Goal: Information Seeking & Learning: Check status

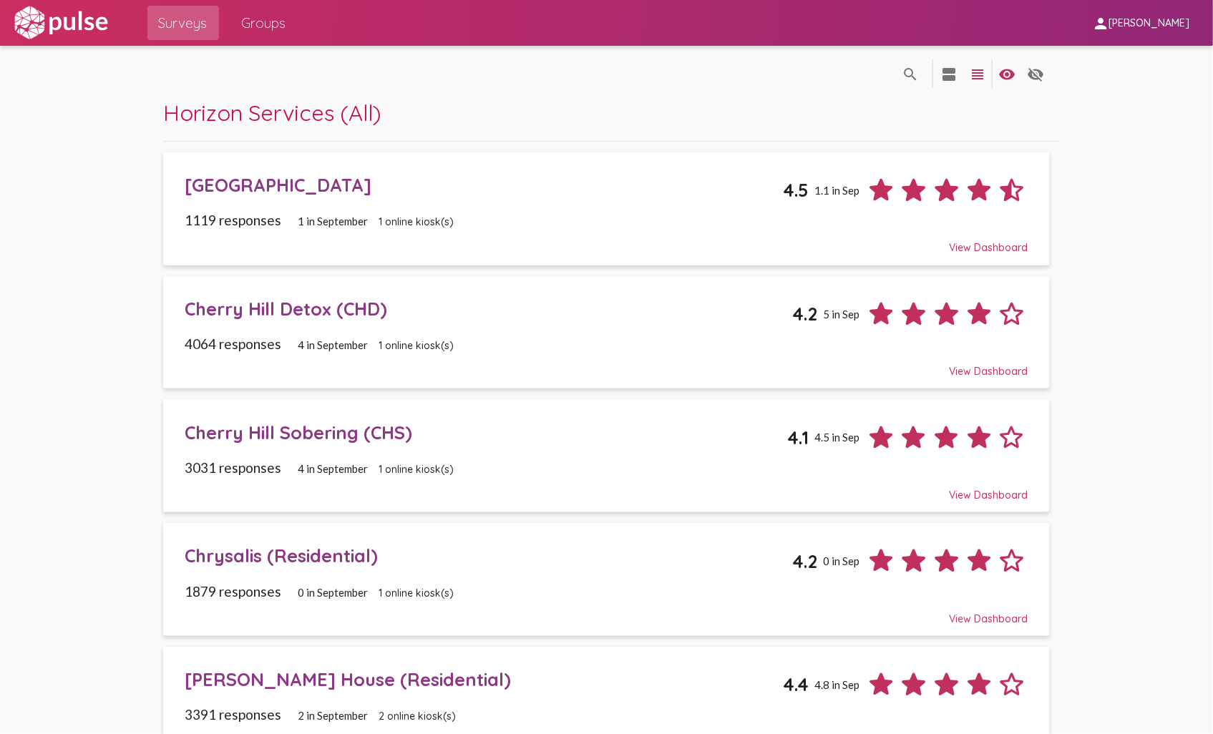
click at [261, 26] on span "Groups" at bounding box center [264, 23] width 44 height 26
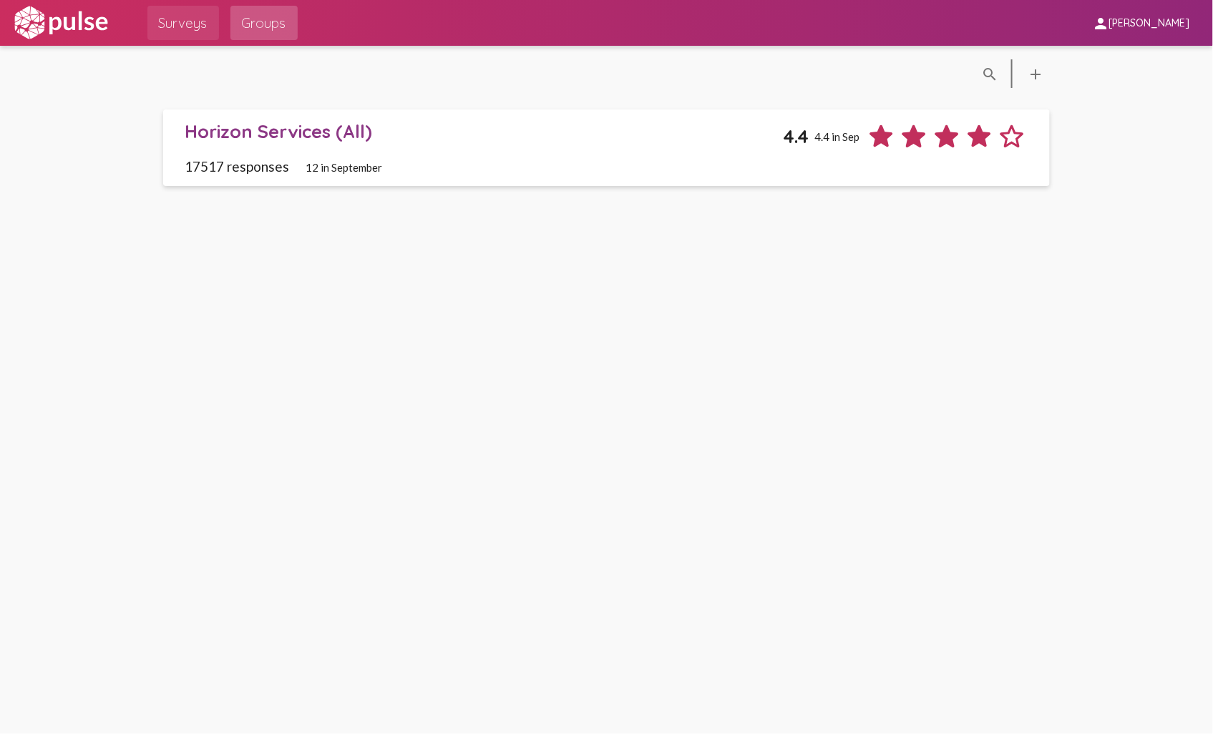
click at [189, 23] on span "Surveys" at bounding box center [183, 23] width 49 height 26
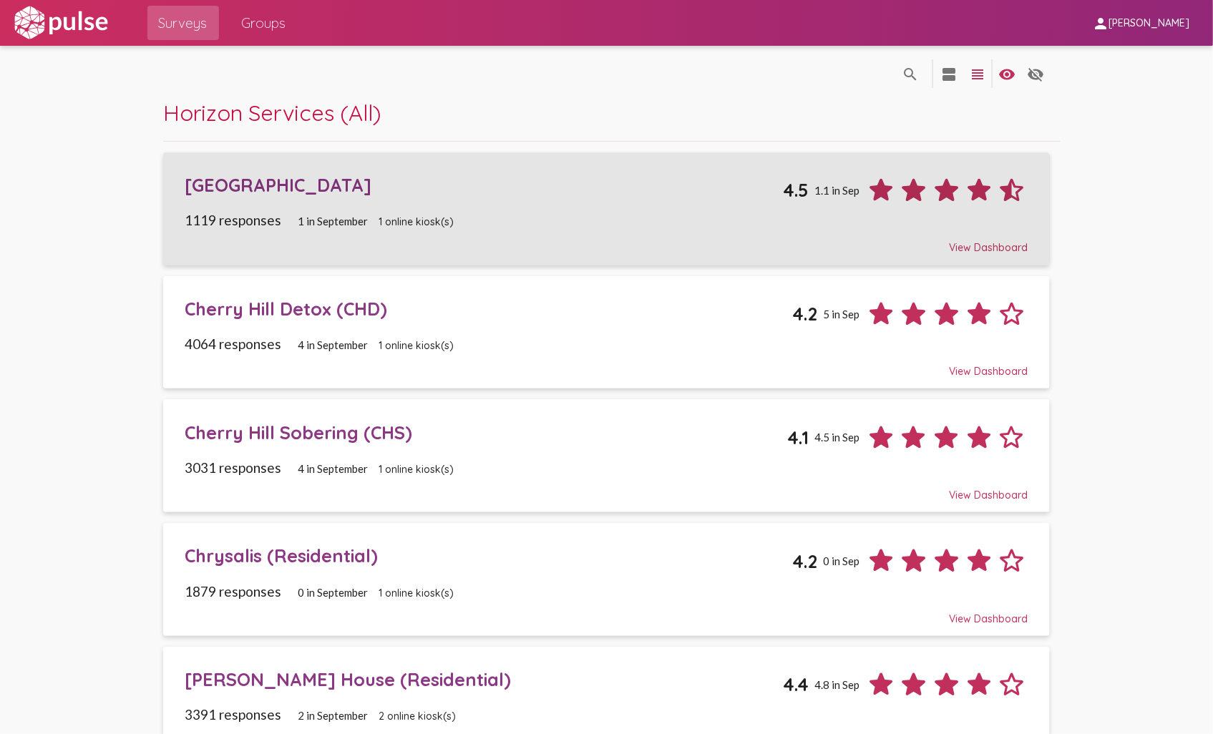
click at [387, 194] on div "[GEOGRAPHIC_DATA]" at bounding box center [484, 185] width 598 height 22
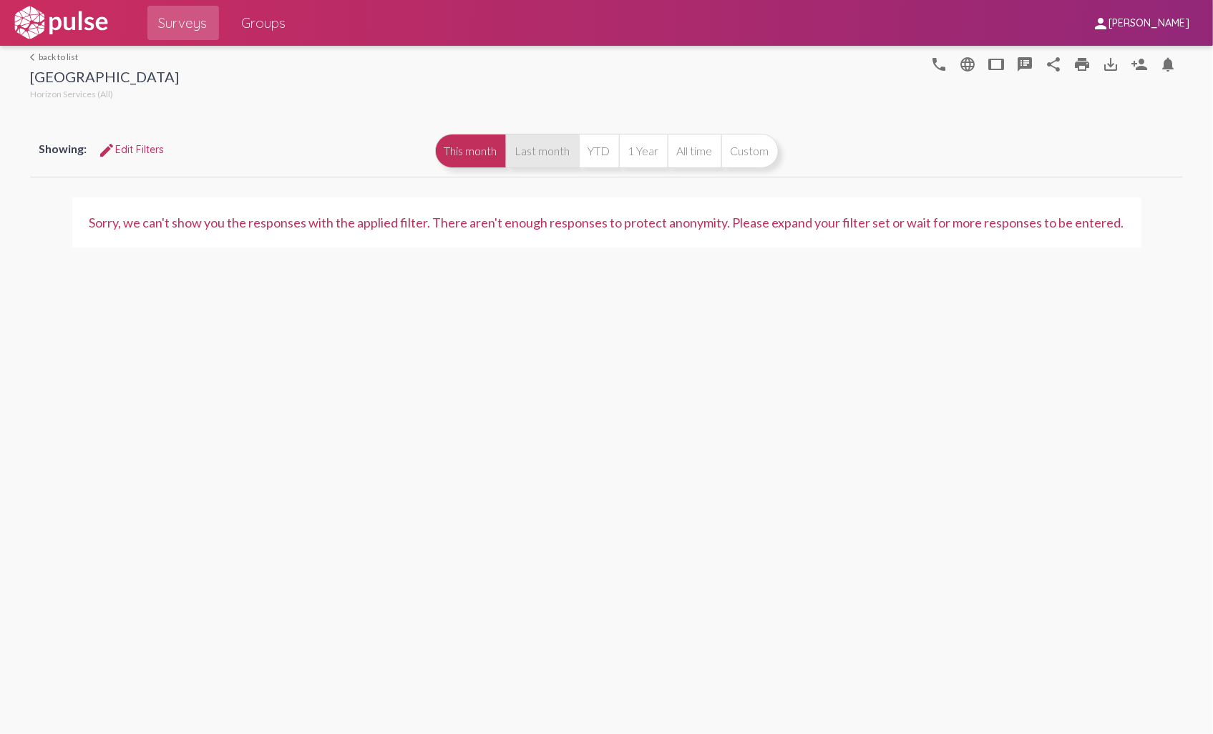
click at [540, 158] on button "Last month" at bounding box center [542, 151] width 73 height 34
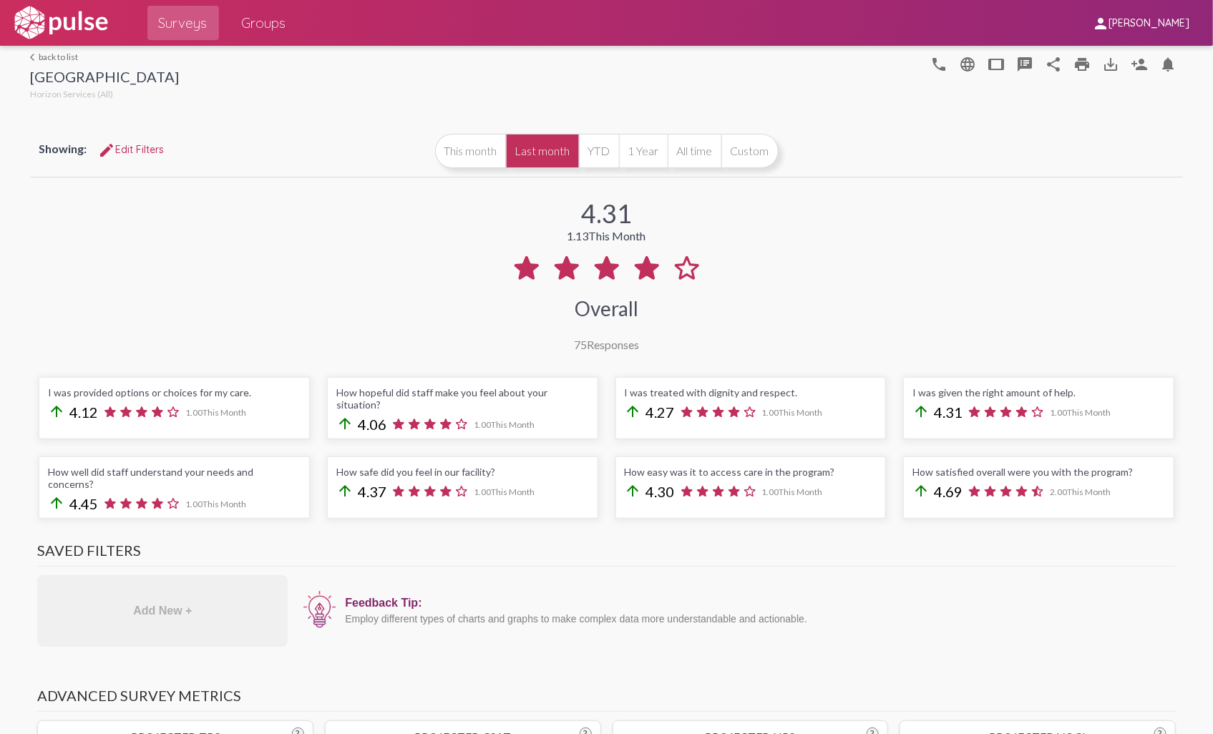
click at [44, 52] on link "arrow_back_ios back to list" at bounding box center [104, 57] width 149 height 11
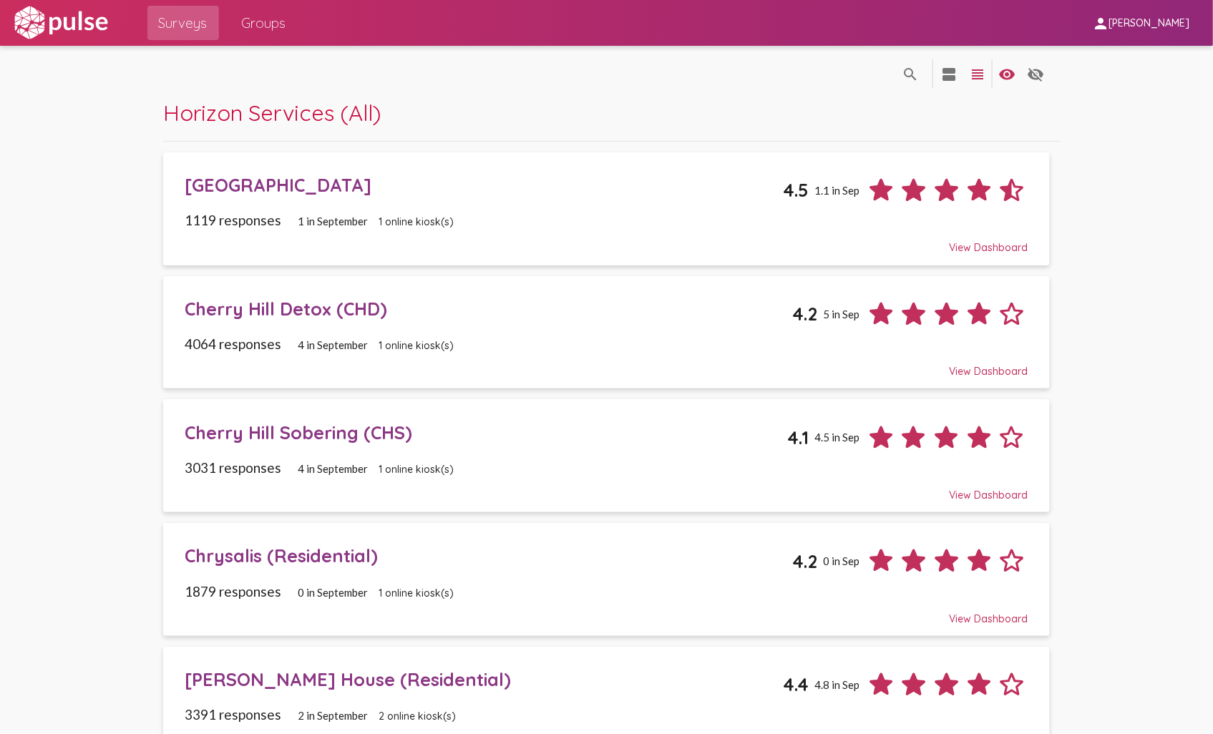
click at [338, 186] on div "[GEOGRAPHIC_DATA]" at bounding box center [484, 185] width 598 height 22
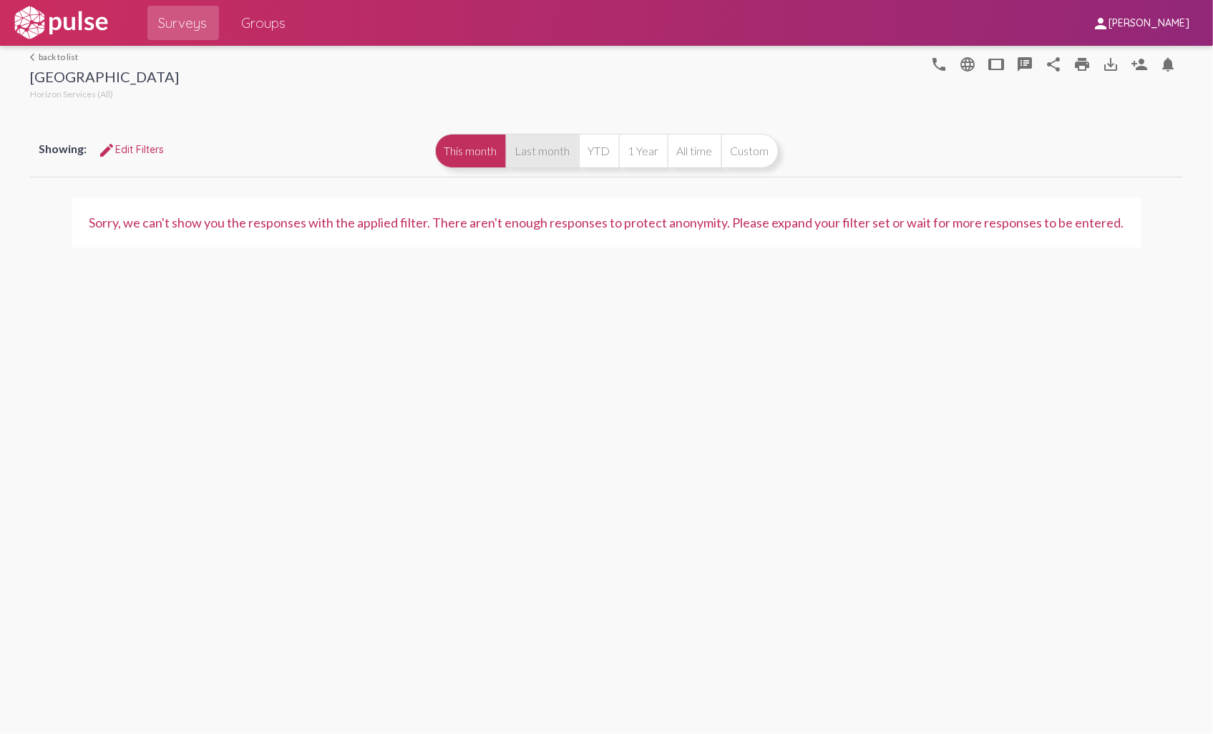
click at [531, 159] on button "Last month" at bounding box center [542, 151] width 73 height 34
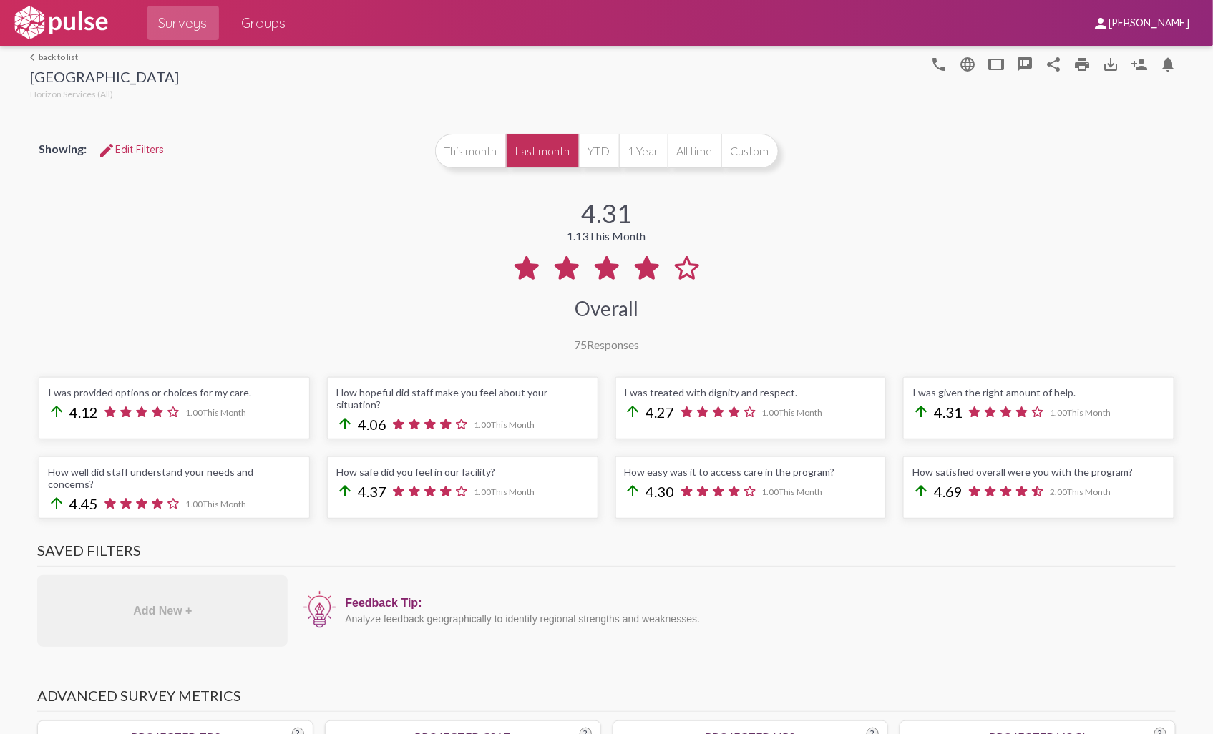
click at [44, 54] on link "arrow_back_ios back to list" at bounding box center [104, 57] width 149 height 11
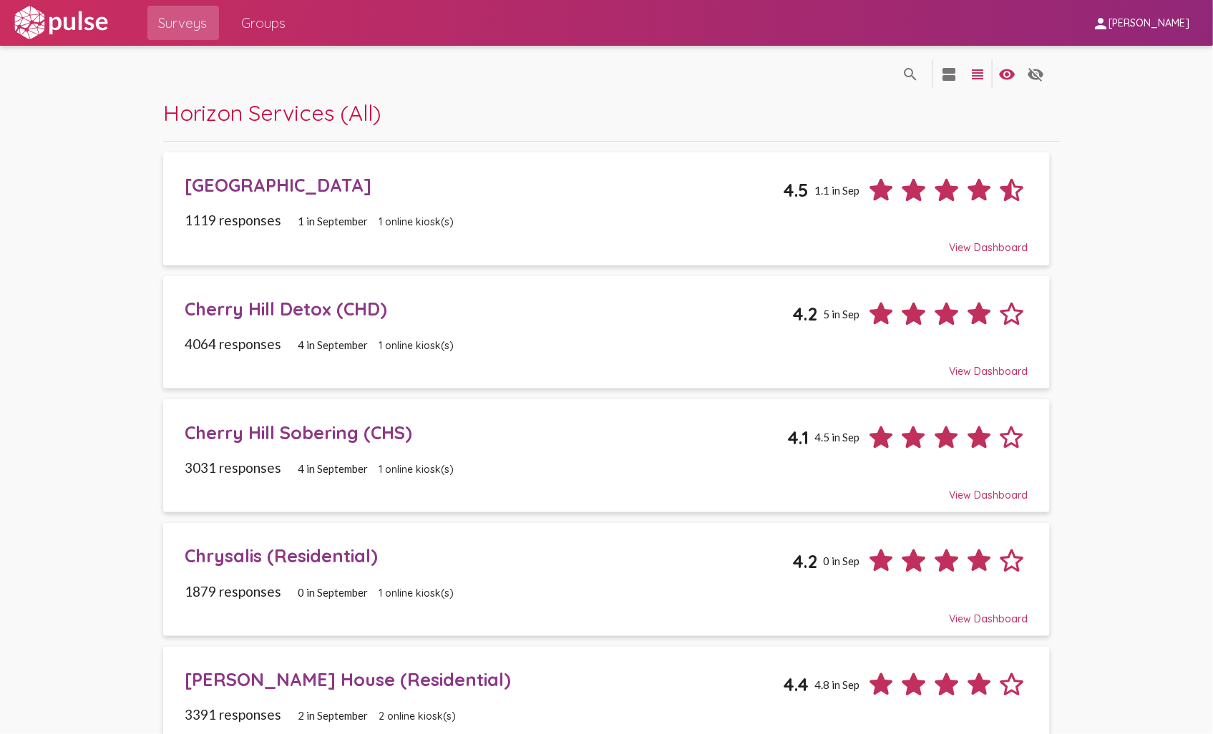
click at [235, 308] on div "Cherry Hill Detox (CHD)" at bounding box center [489, 309] width 608 height 22
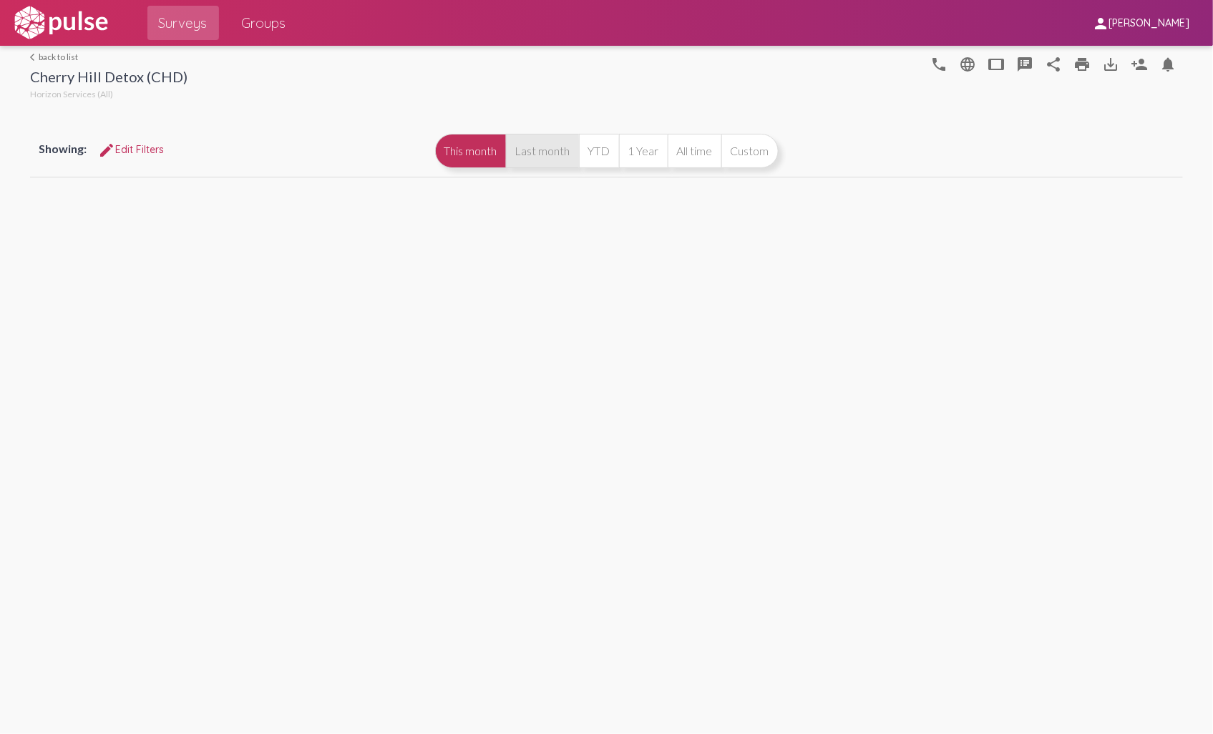
click at [528, 151] on button "Last month" at bounding box center [542, 151] width 73 height 34
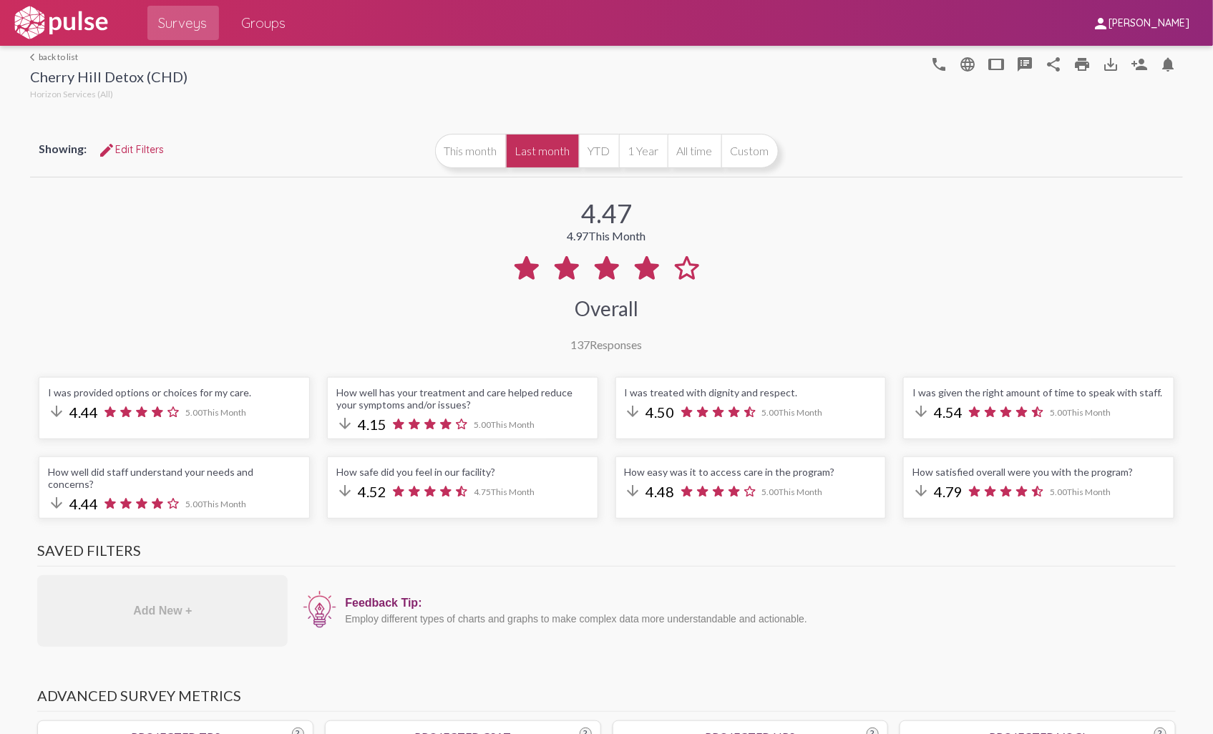
click at [37, 49] on div "arrow_back_ios back to list Cherry Hill Detox (CHD) Horizon Services (All) phon…" at bounding box center [606, 74] width 1152 height 57
click at [44, 60] on link "arrow_back_ios back to list" at bounding box center [108, 57] width 157 height 11
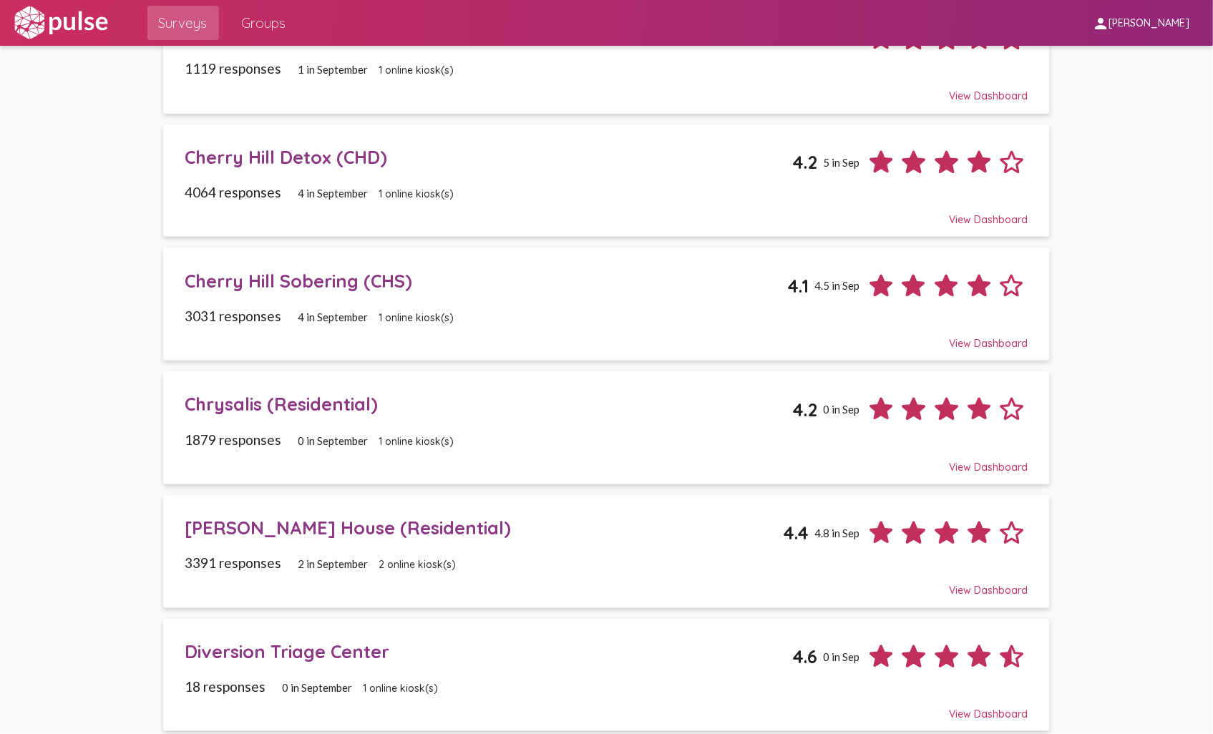
scroll to position [159, 0]
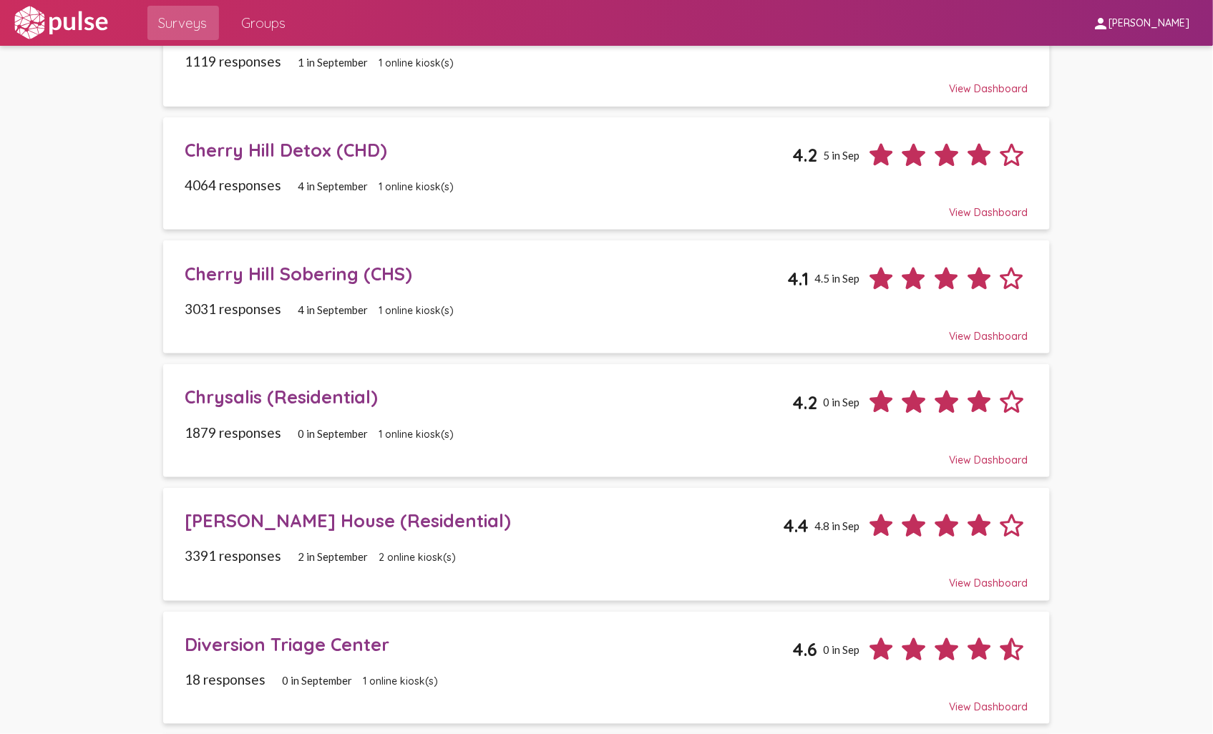
click at [276, 281] on div "Cherry Hill Sobering (CHS)" at bounding box center [486, 274] width 603 height 22
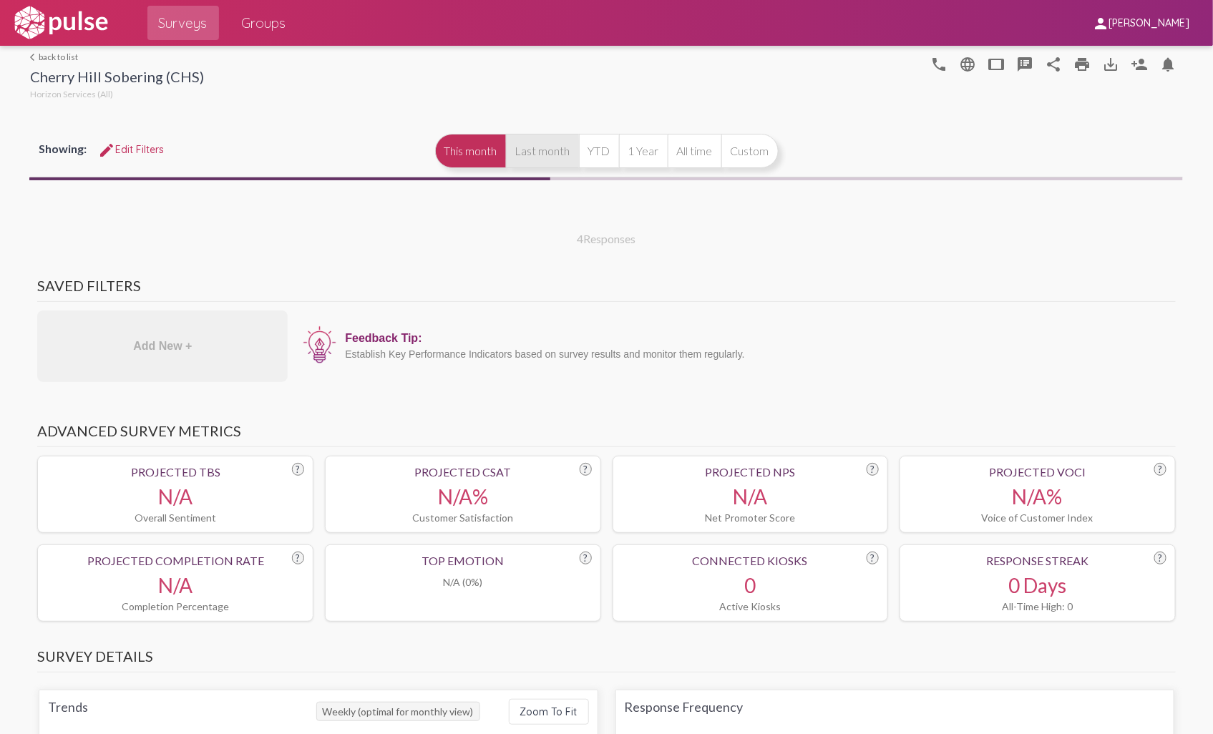
click at [528, 146] on button "Last month" at bounding box center [542, 151] width 73 height 34
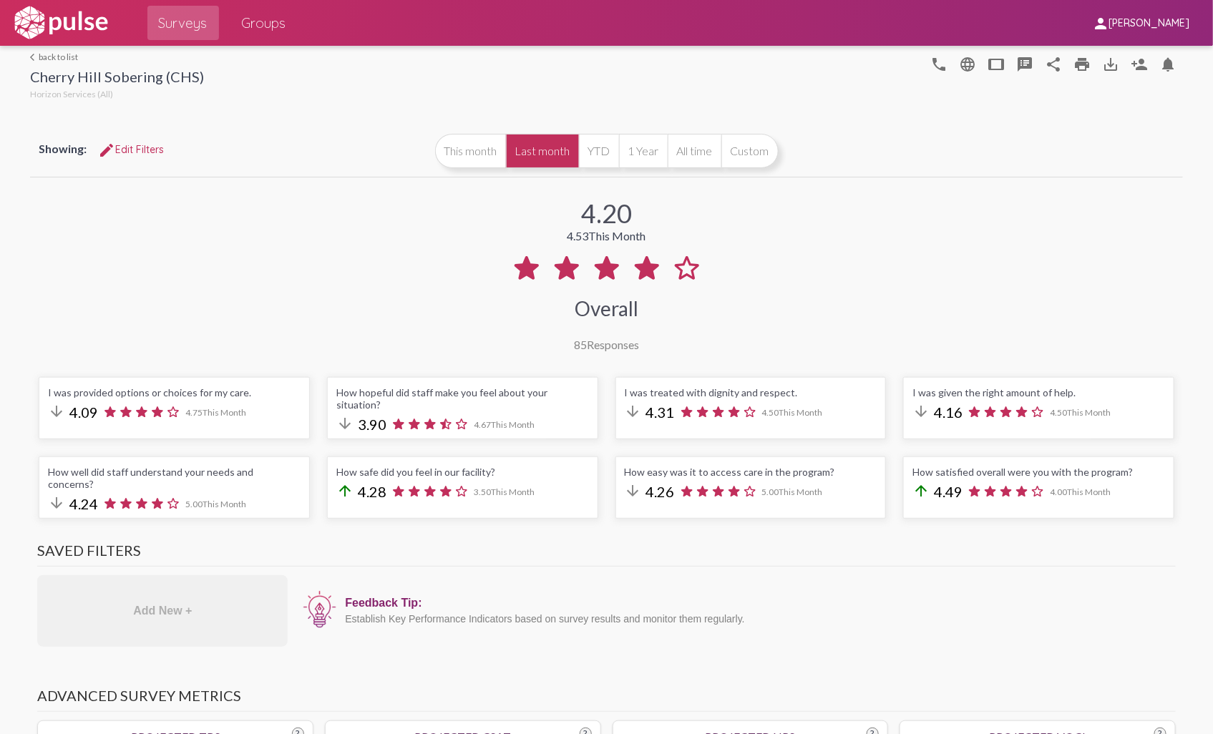
click at [49, 59] on link "arrow_back_ios back to list" at bounding box center [117, 57] width 174 height 11
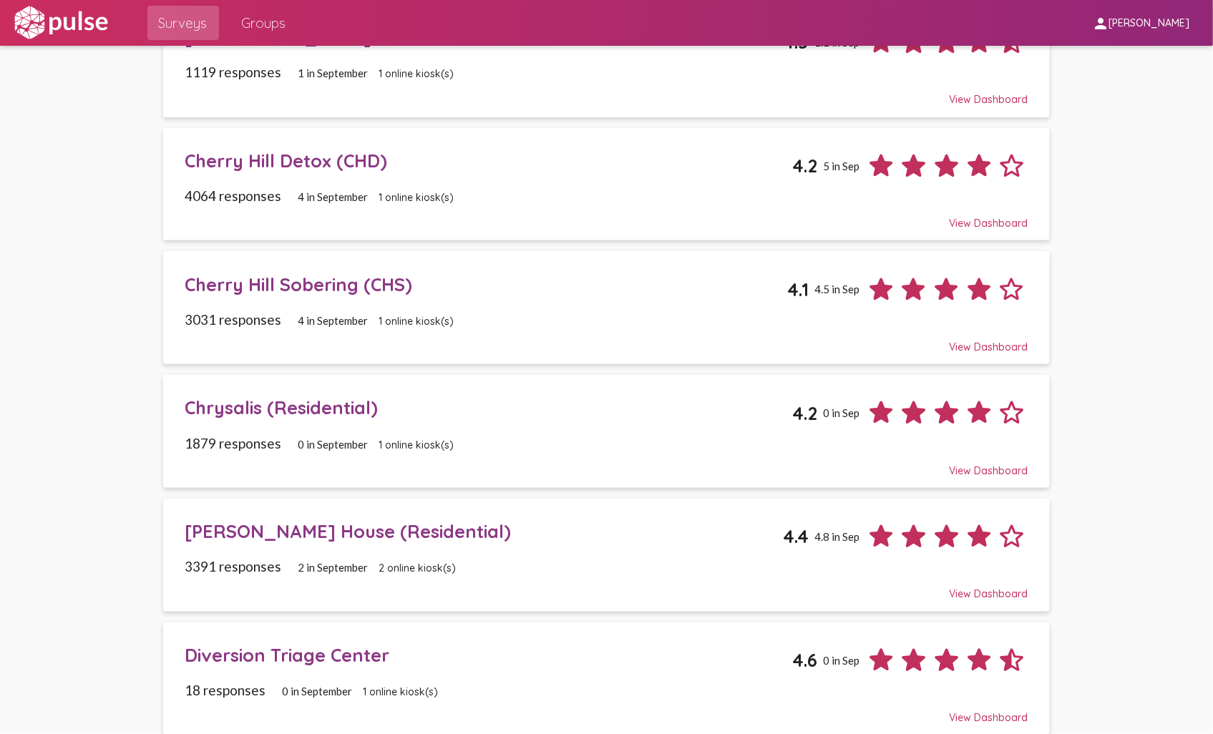
scroll to position [159, 0]
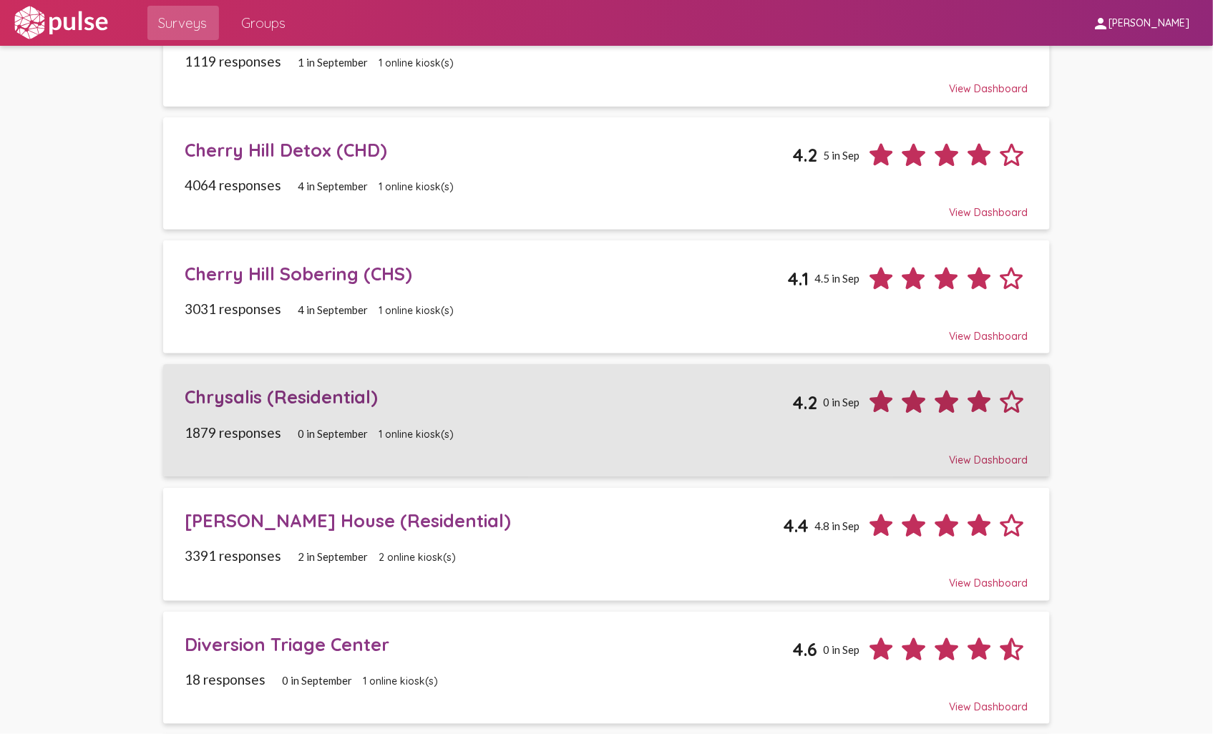
click at [210, 398] on div "Chrysalis (Residential)" at bounding box center [489, 397] width 608 height 22
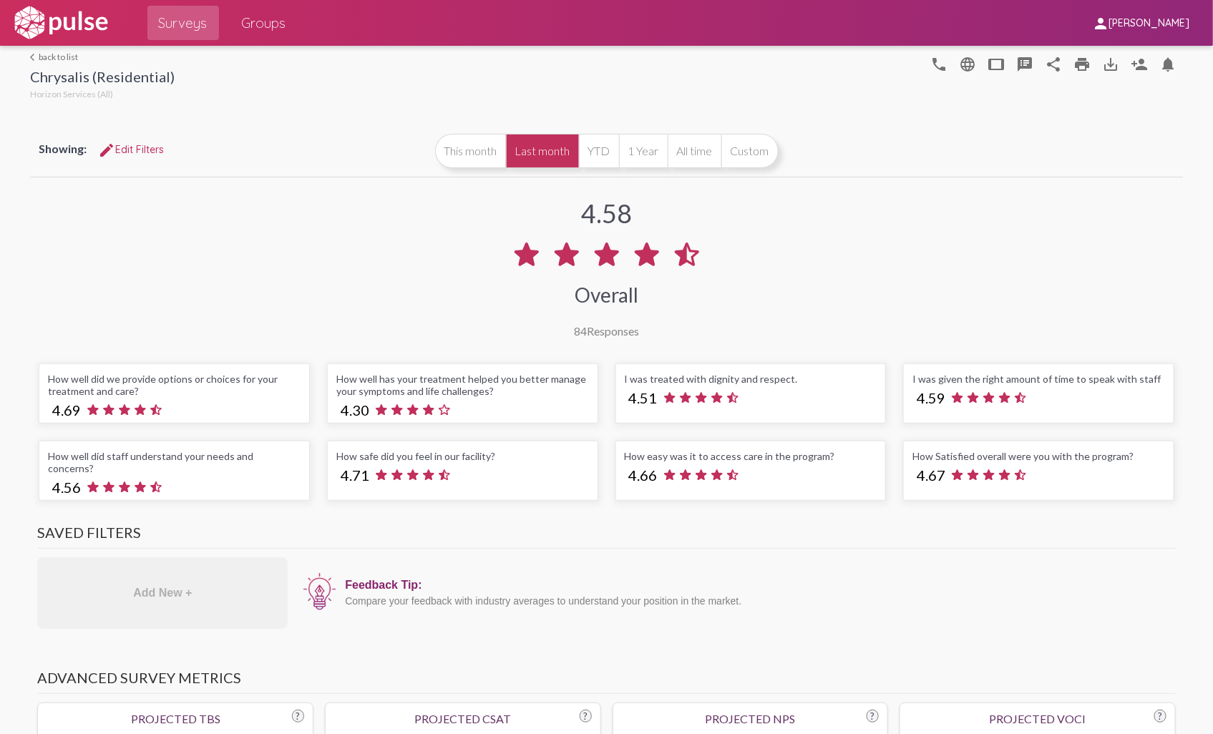
click at [42, 52] on link "arrow_back_ios back to list" at bounding box center [102, 57] width 145 height 11
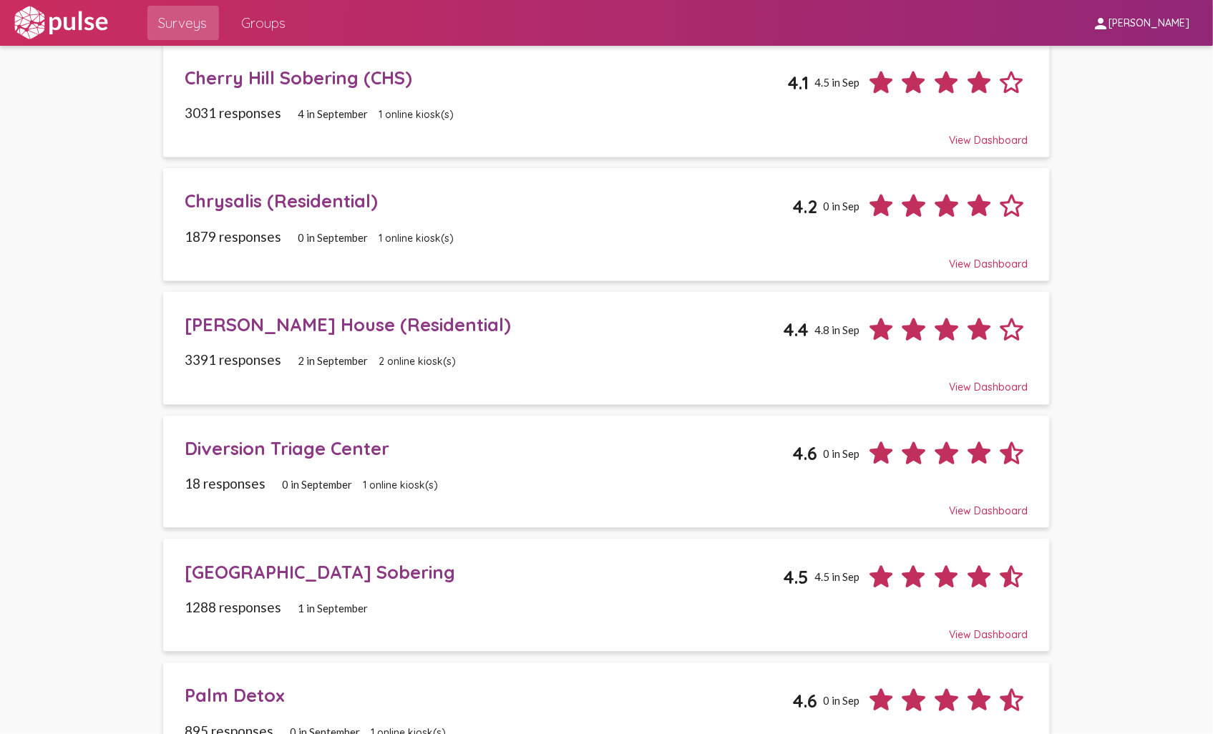
scroll to position [397, 0]
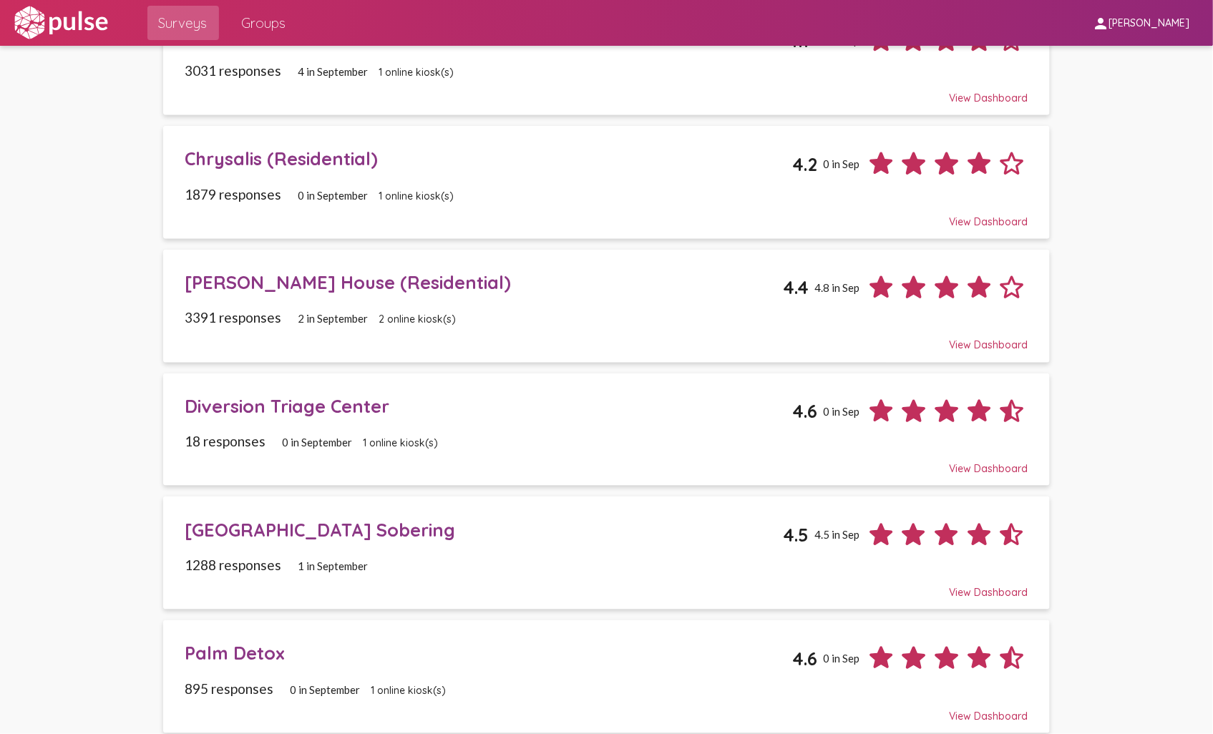
click at [253, 284] on div "[PERSON_NAME] House (Residential)" at bounding box center [484, 282] width 598 height 22
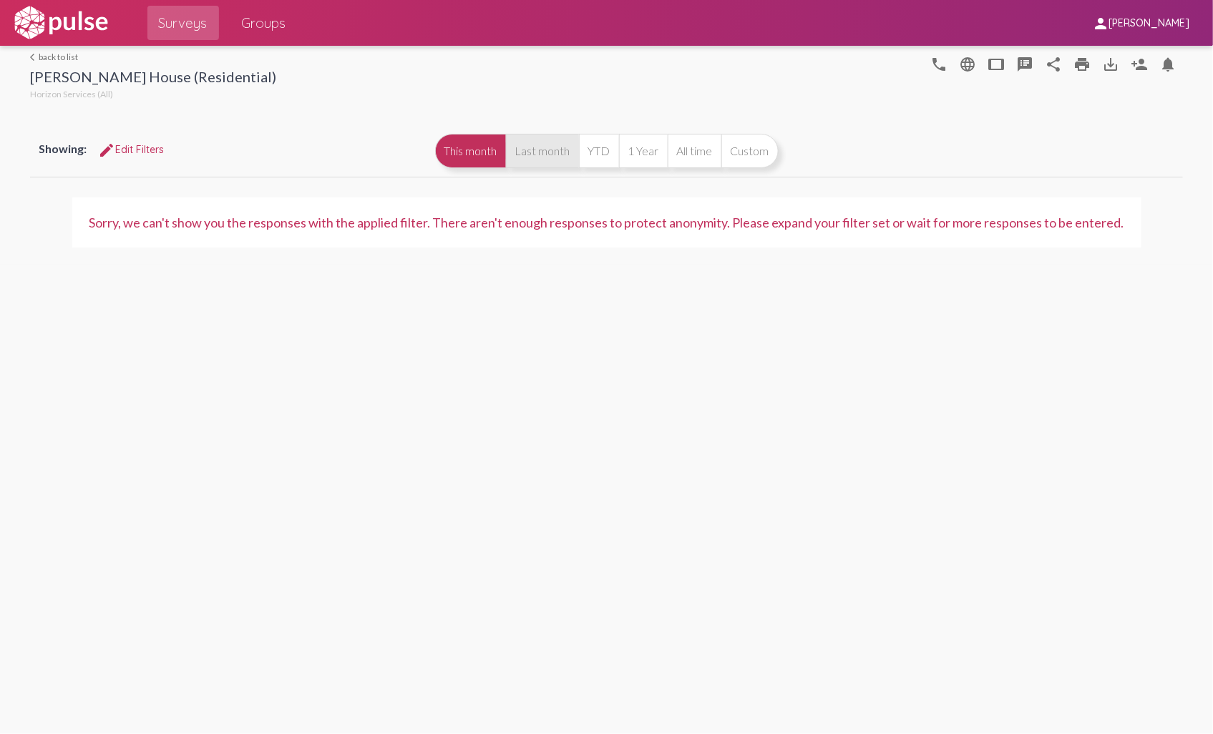
click at [540, 148] on button "Last month" at bounding box center [542, 151] width 73 height 34
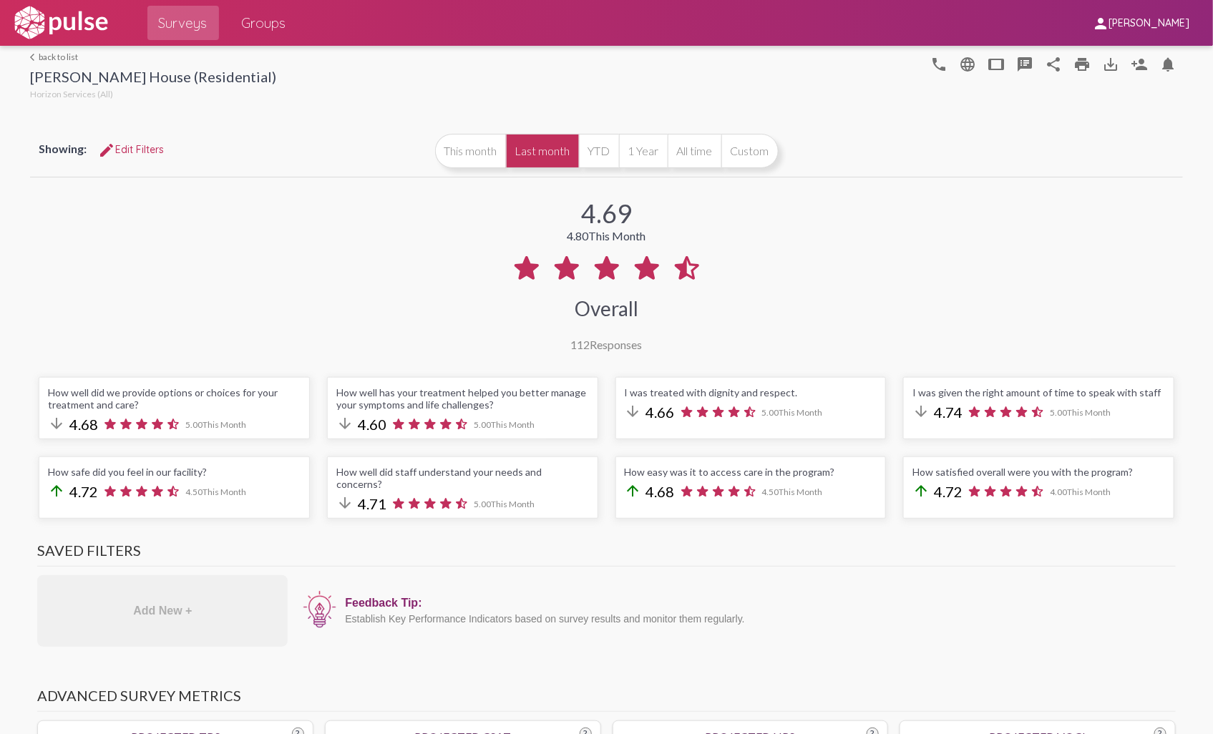
click at [44, 58] on link "arrow_back_ios back to list" at bounding box center [153, 57] width 246 height 11
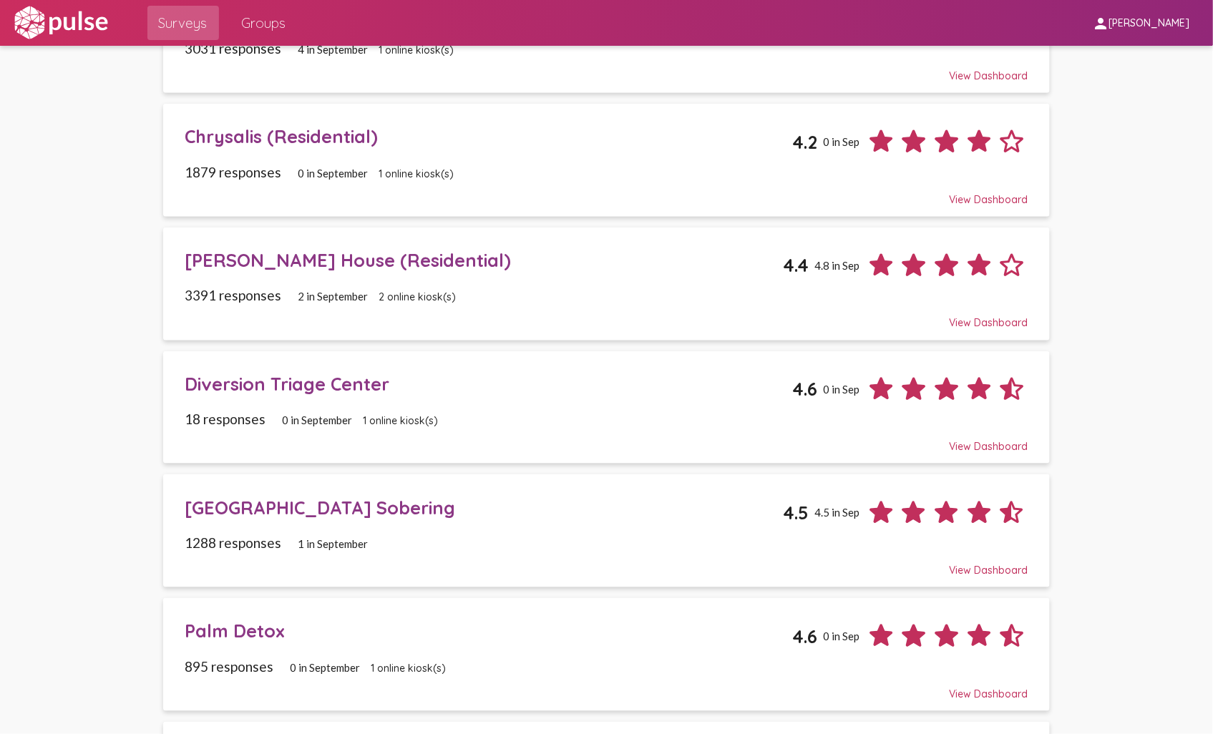
scroll to position [477, 0]
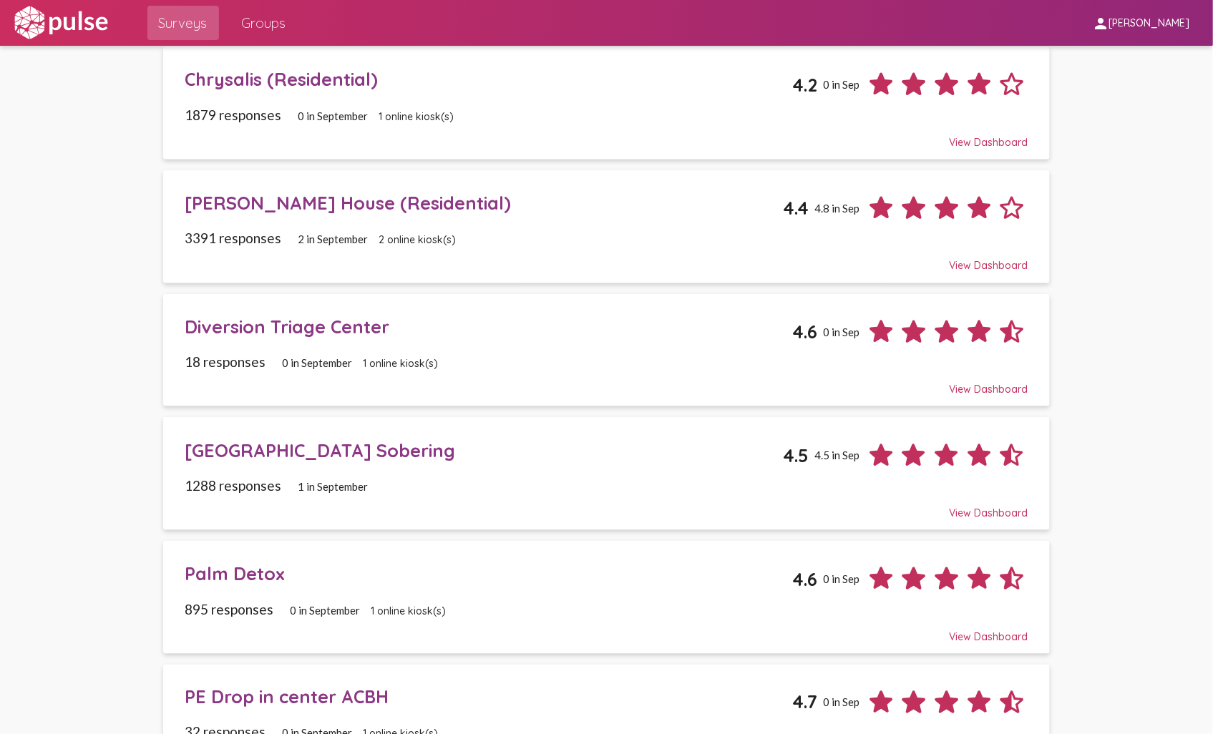
click at [279, 332] on div "Diversion Triage Center" at bounding box center [489, 327] width 608 height 22
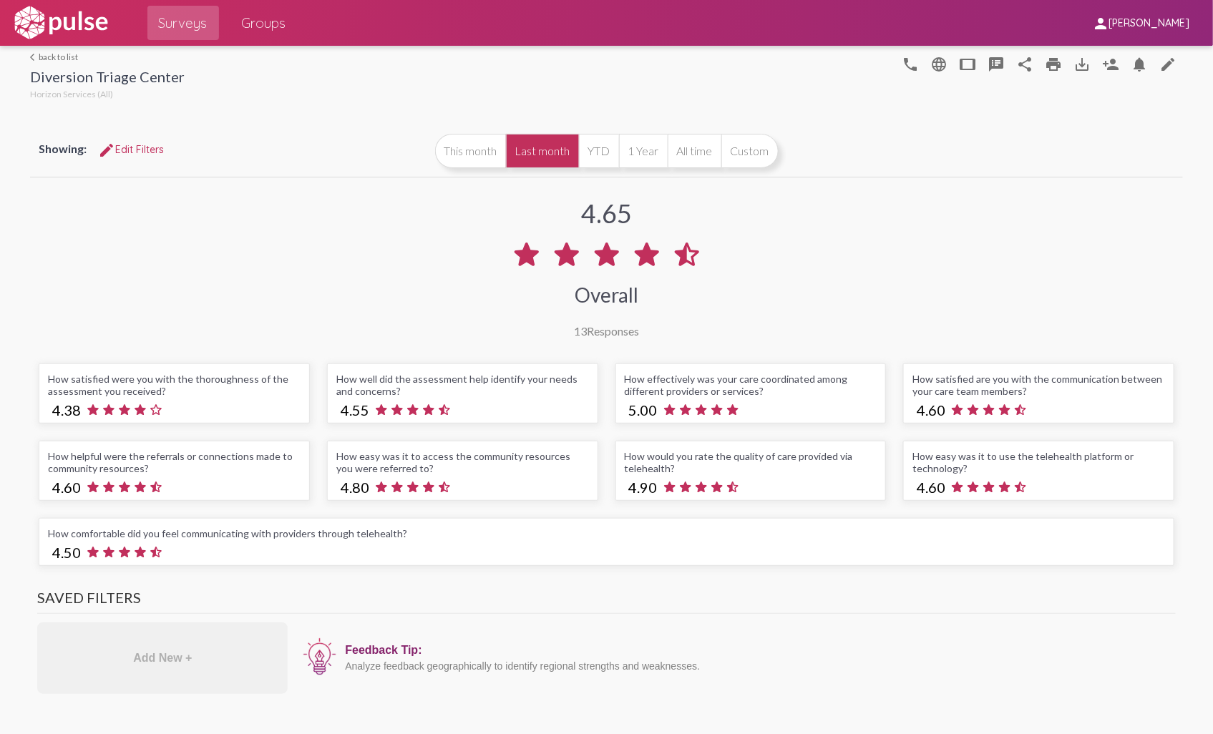
click at [51, 57] on link "arrow_back_ios back to list" at bounding box center [107, 57] width 155 height 11
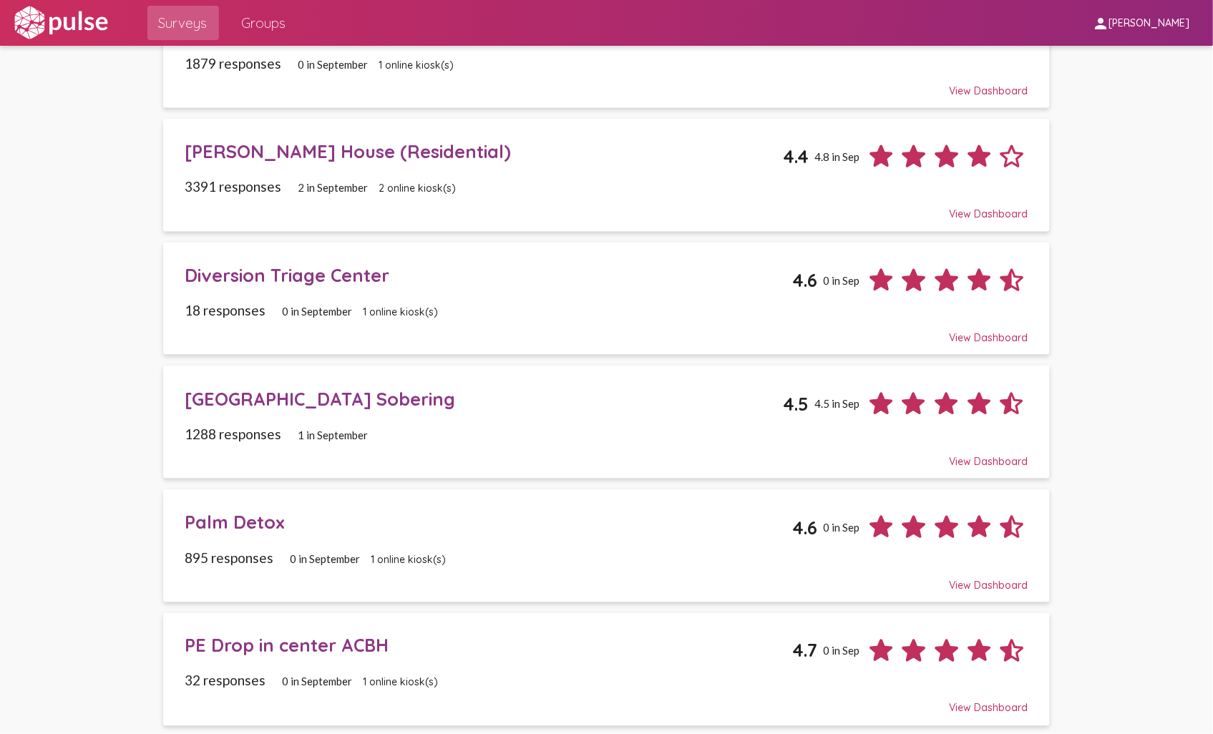
scroll to position [556, 0]
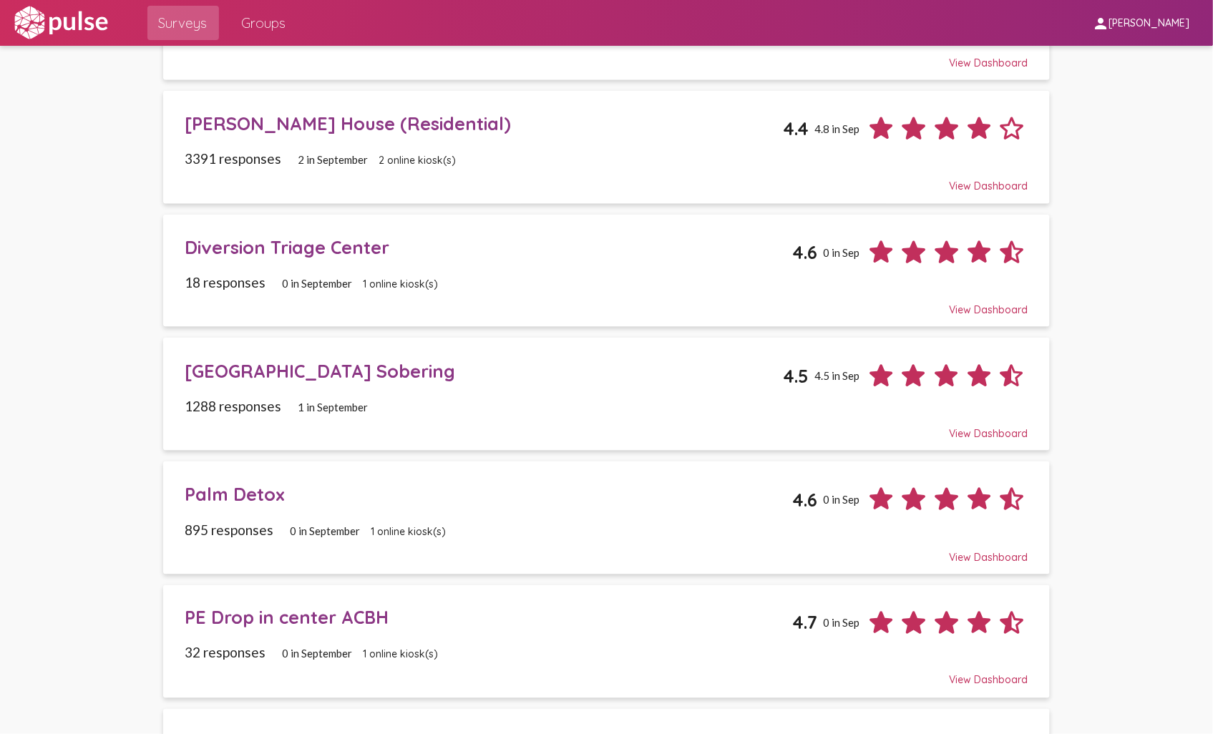
click at [263, 370] on div "[GEOGRAPHIC_DATA] Sobering" at bounding box center [484, 371] width 598 height 22
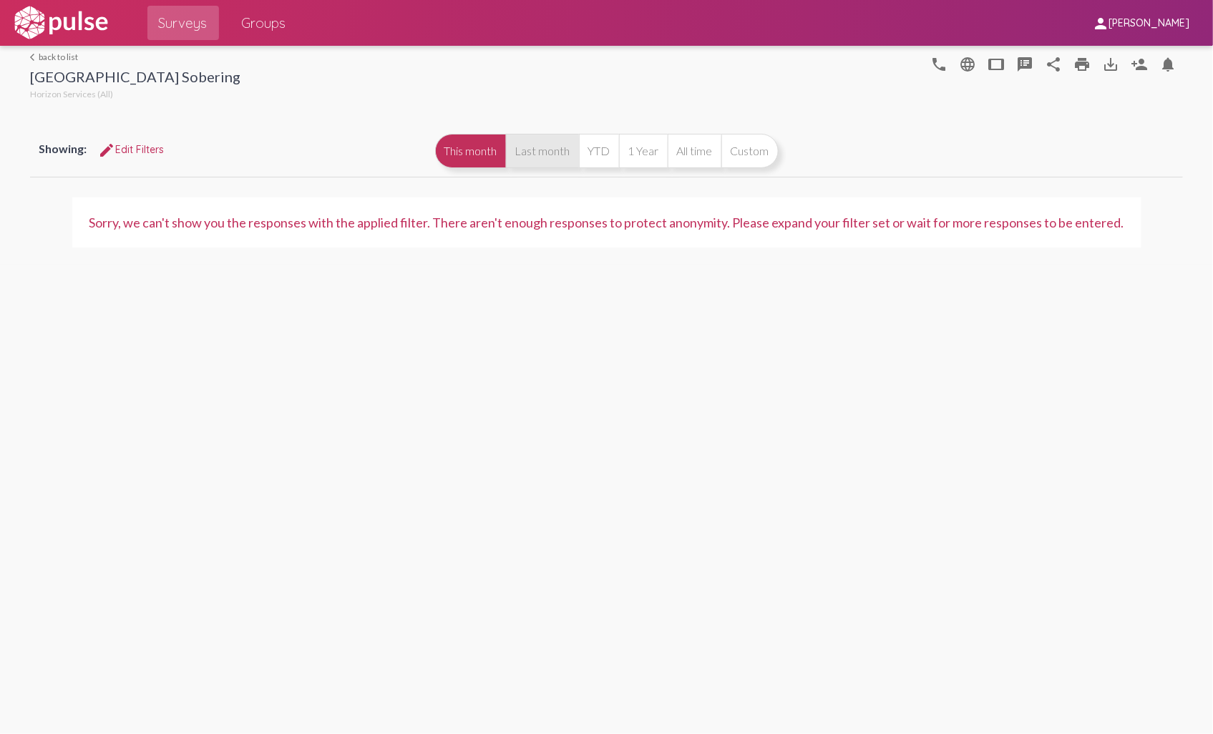
click at [548, 156] on button "Last month" at bounding box center [542, 151] width 73 height 34
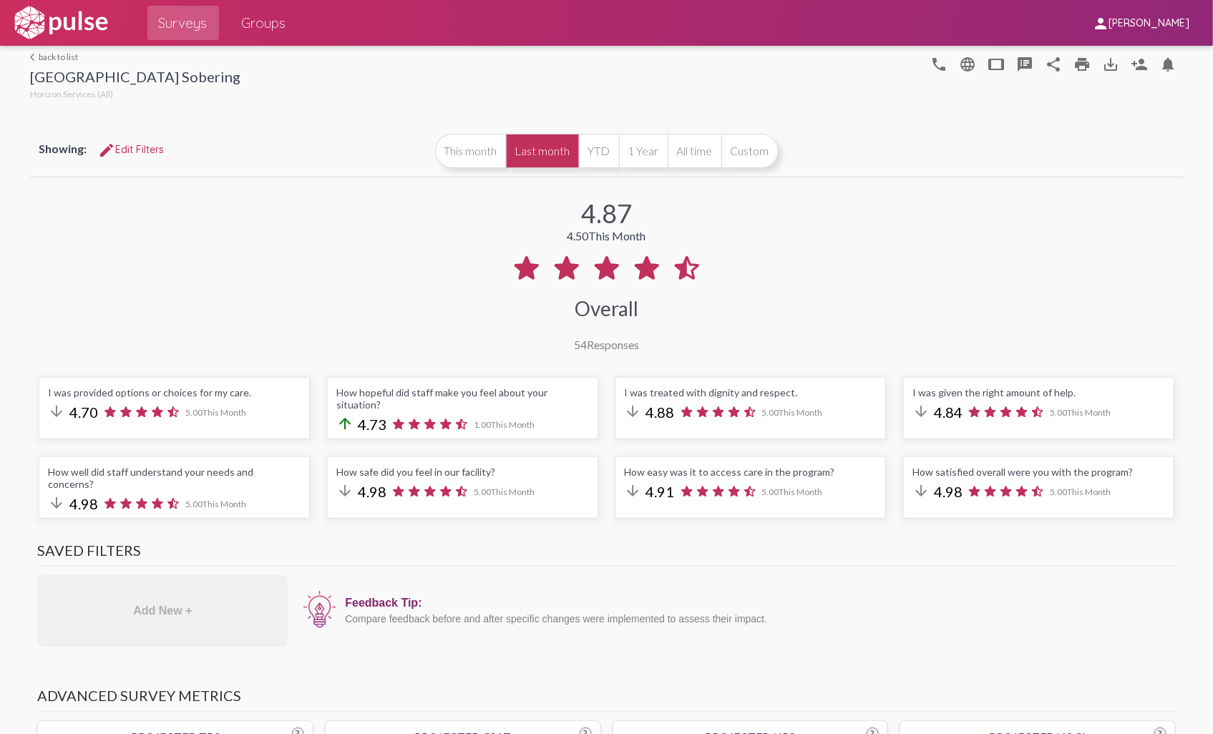
click at [62, 57] on link "arrow_back_ios back to list" at bounding box center [135, 57] width 210 height 11
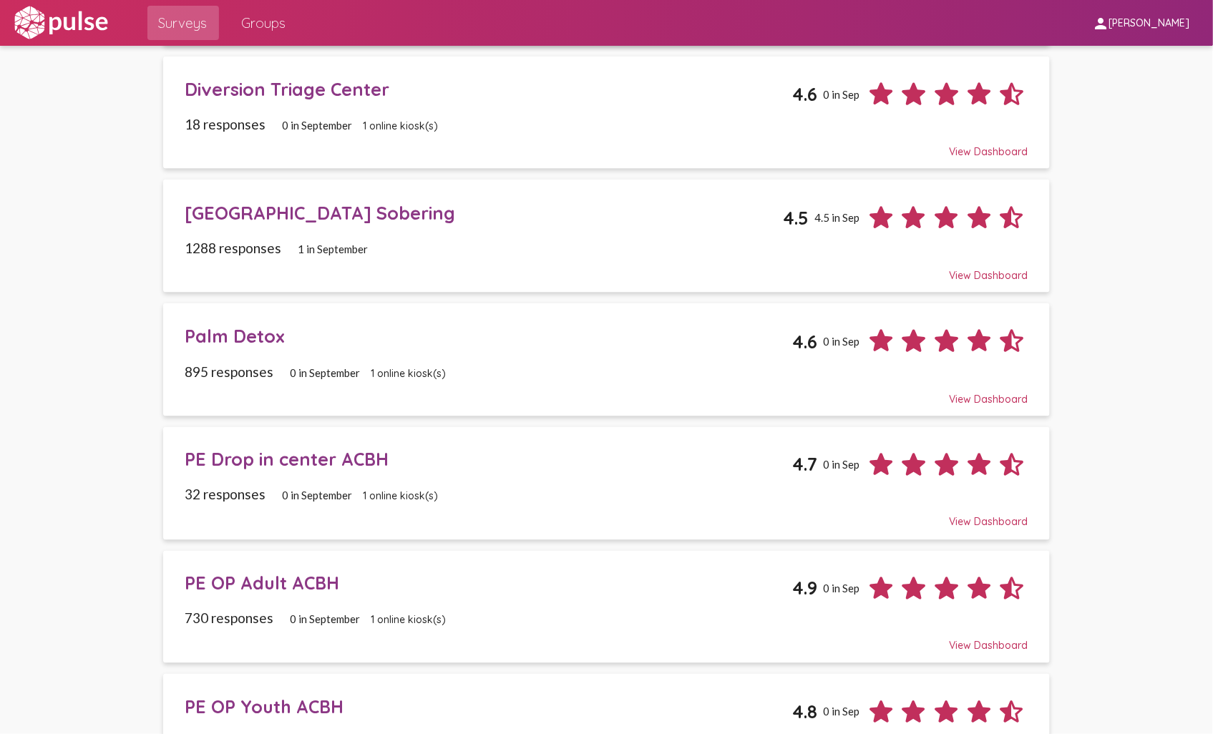
scroll to position [716, 0]
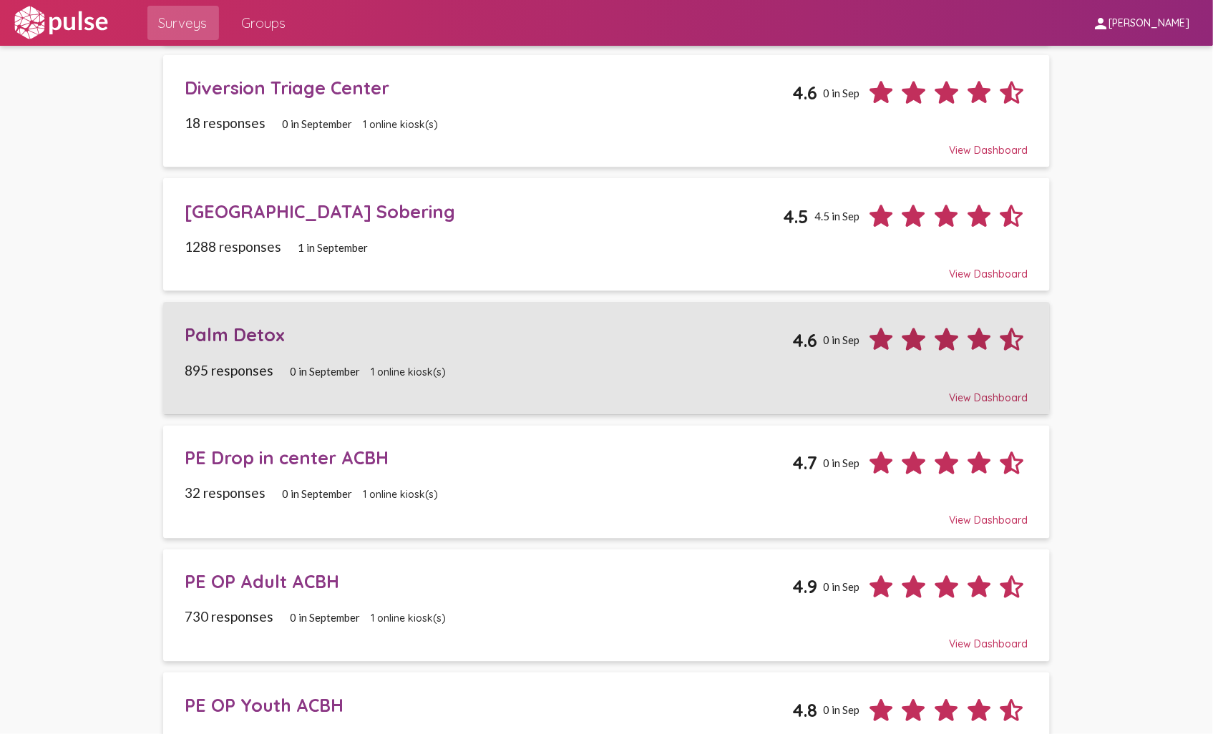
click at [245, 336] on div "Palm Detox" at bounding box center [489, 335] width 608 height 22
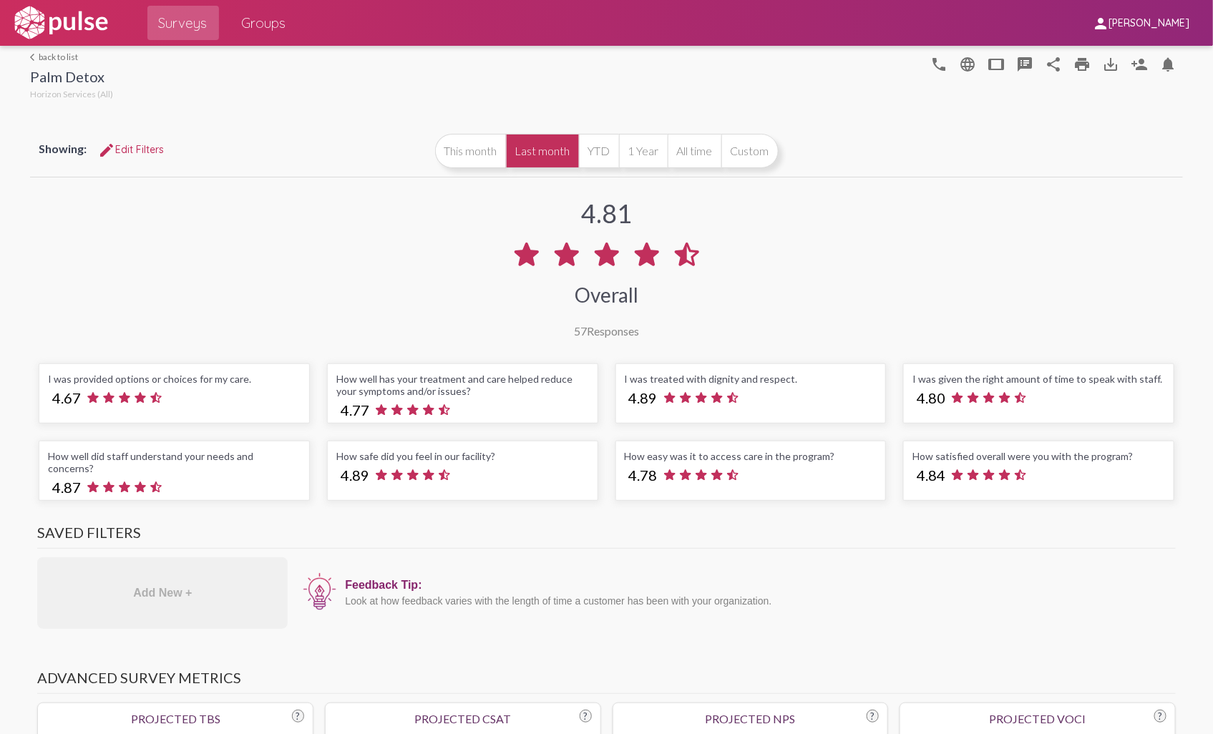
click at [59, 54] on link "arrow_back_ios back to list" at bounding box center [71, 57] width 83 height 11
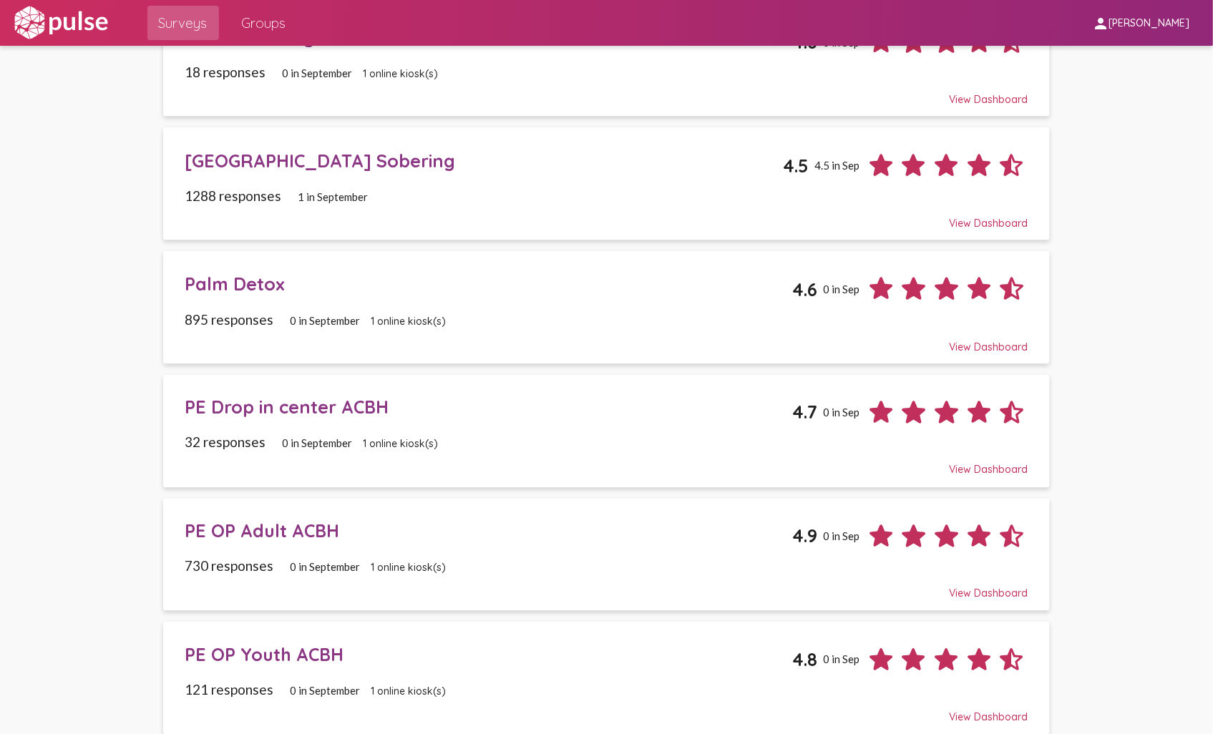
scroll to position [795, 0]
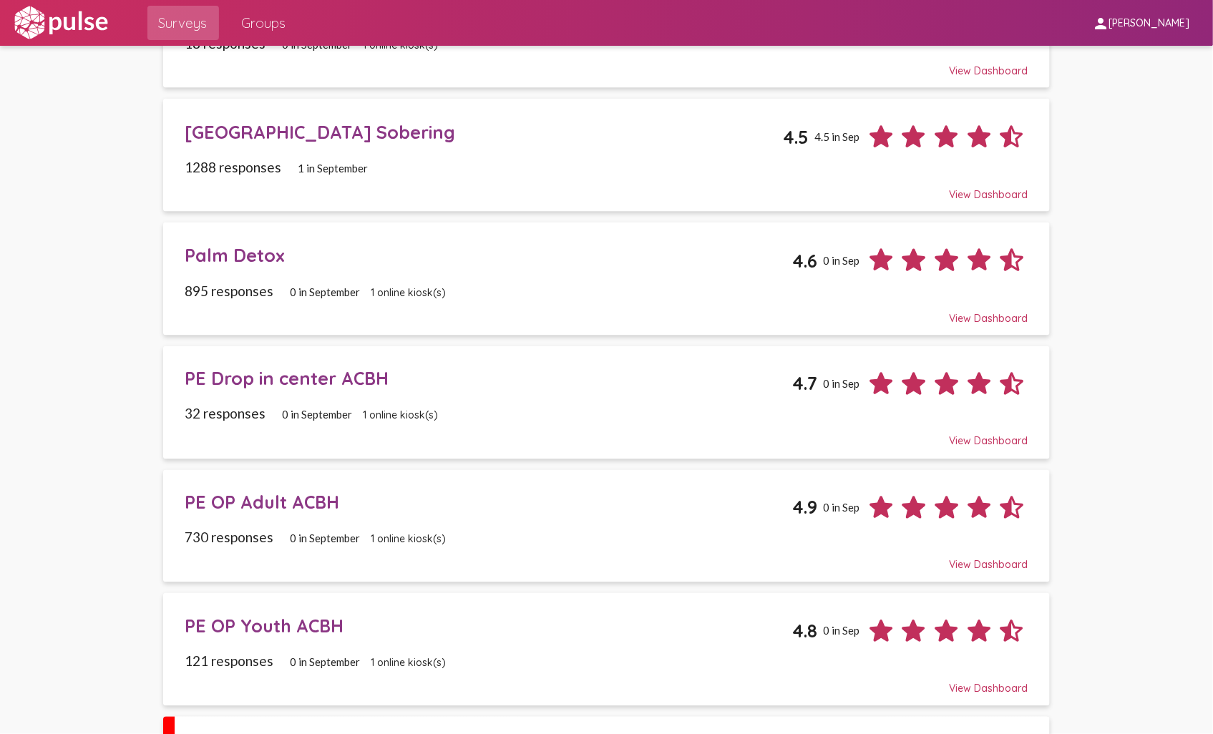
click at [306, 388] on div "PE Drop in center ACBH" at bounding box center [489, 379] width 608 height 22
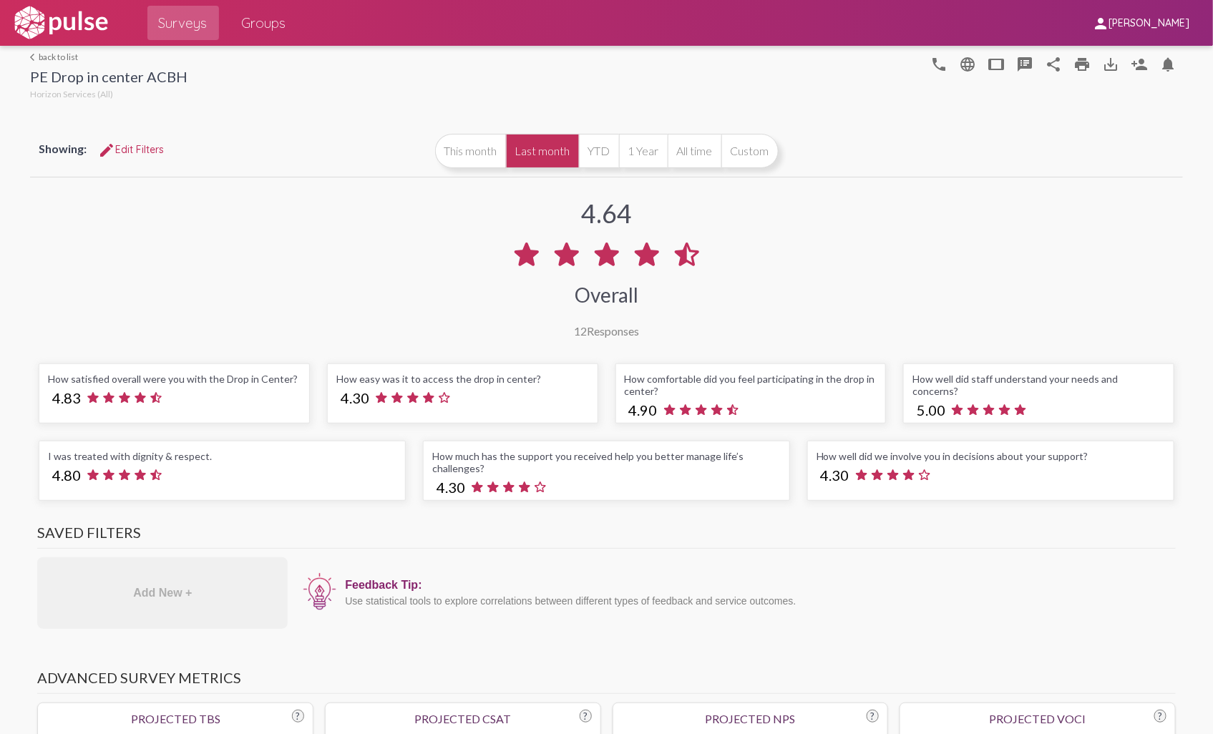
click at [47, 52] on link "arrow_back_ios back to list" at bounding box center [108, 57] width 157 height 11
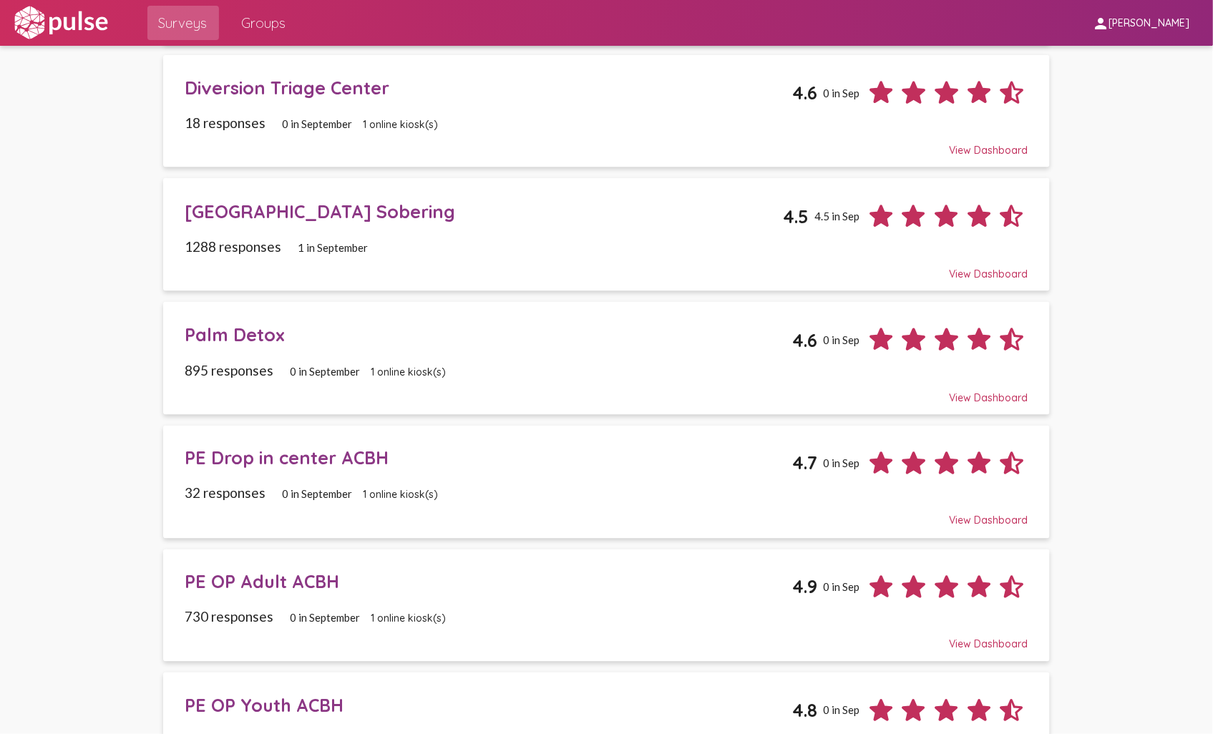
scroll to position [875, 0]
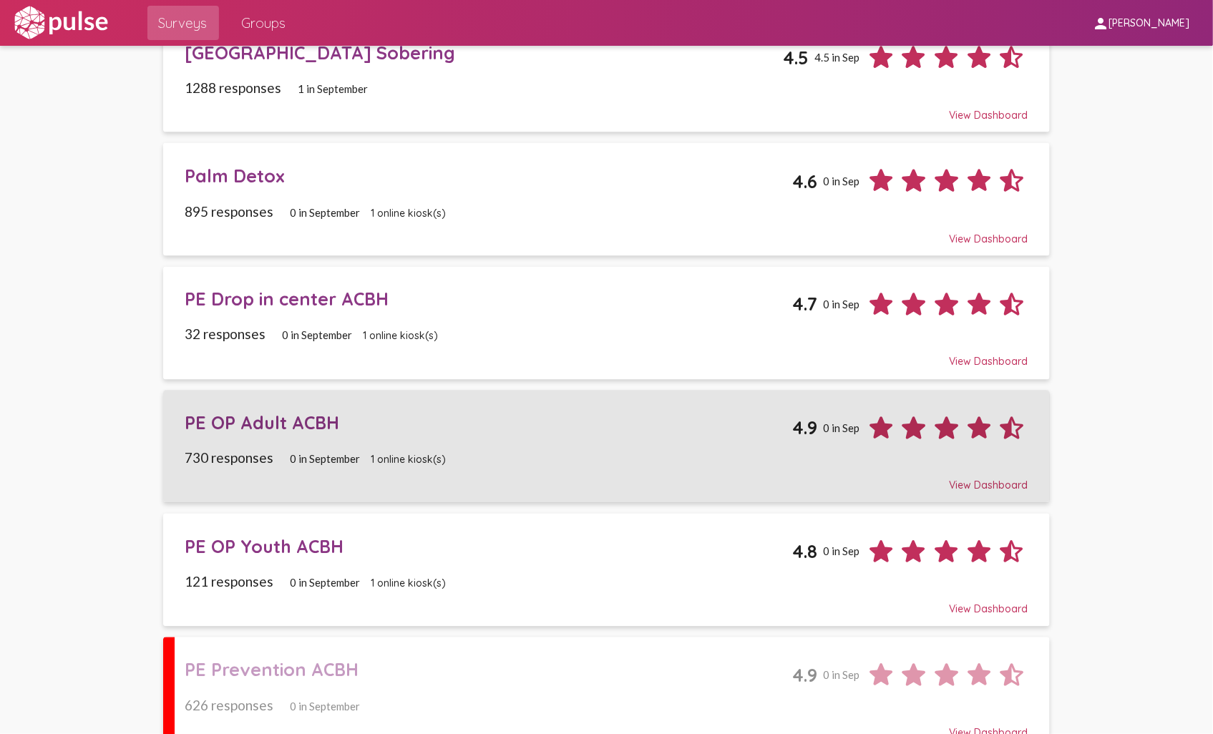
click at [261, 422] on div "PE OP Adult ACBH" at bounding box center [489, 423] width 608 height 22
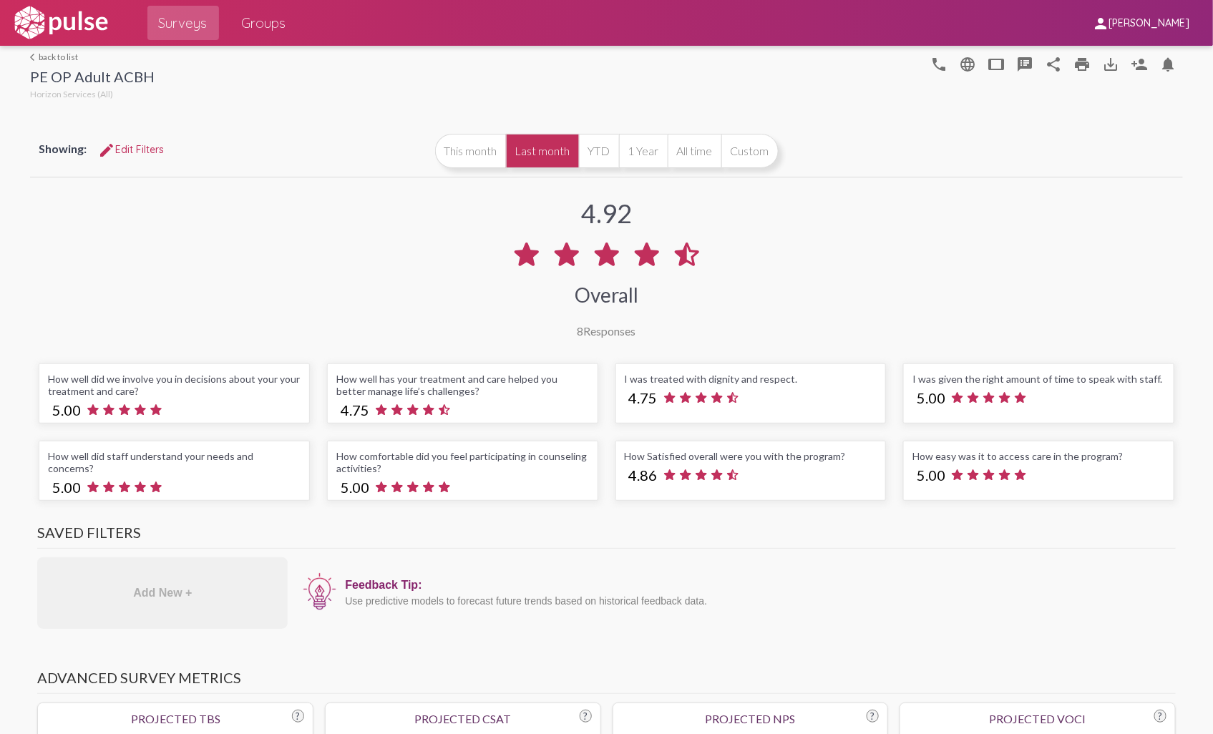
click at [51, 58] on link "arrow_back_ios back to list" at bounding box center [92, 57] width 125 height 11
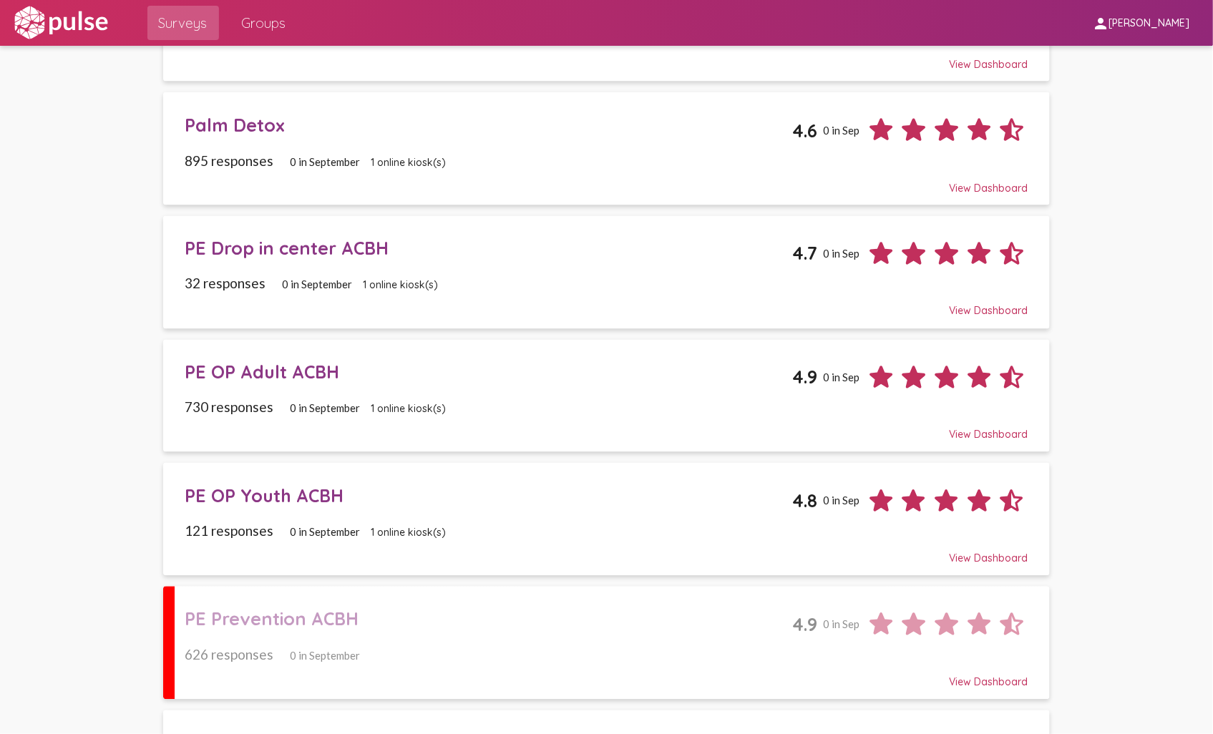
scroll to position [954, 0]
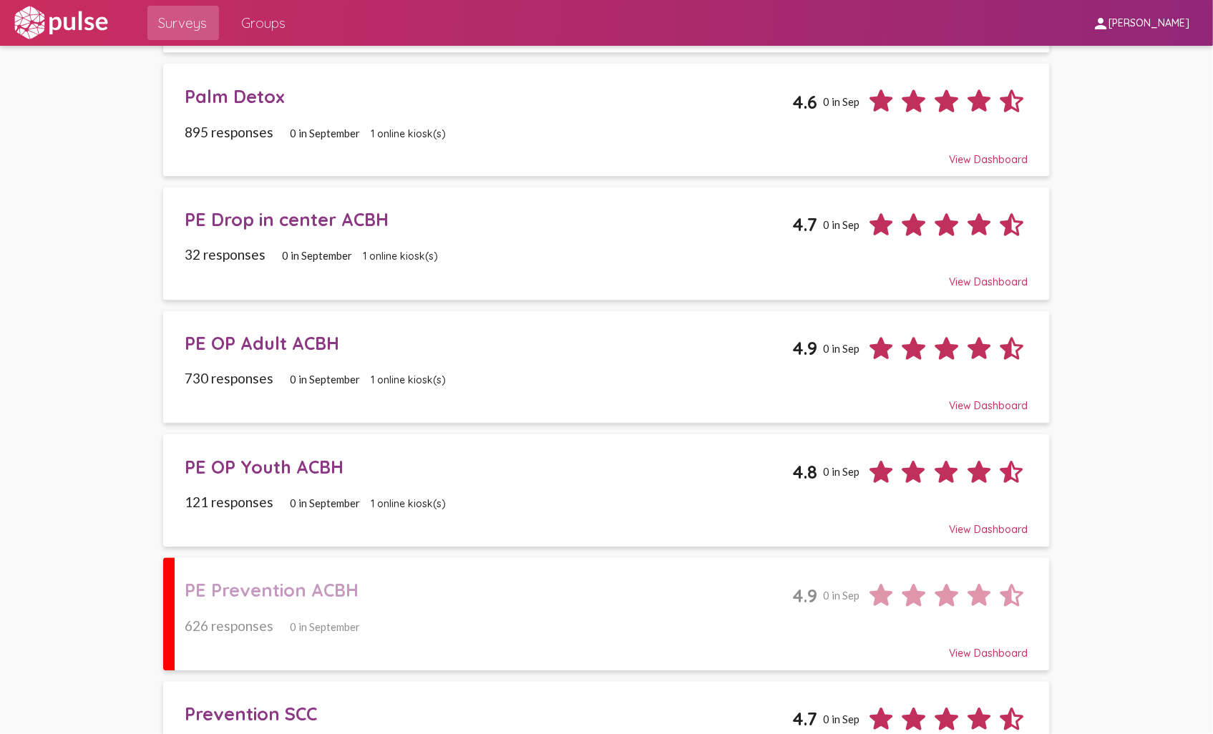
click at [256, 477] on div "PE OP Youth ACBH" at bounding box center [489, 468] width 608 height 22
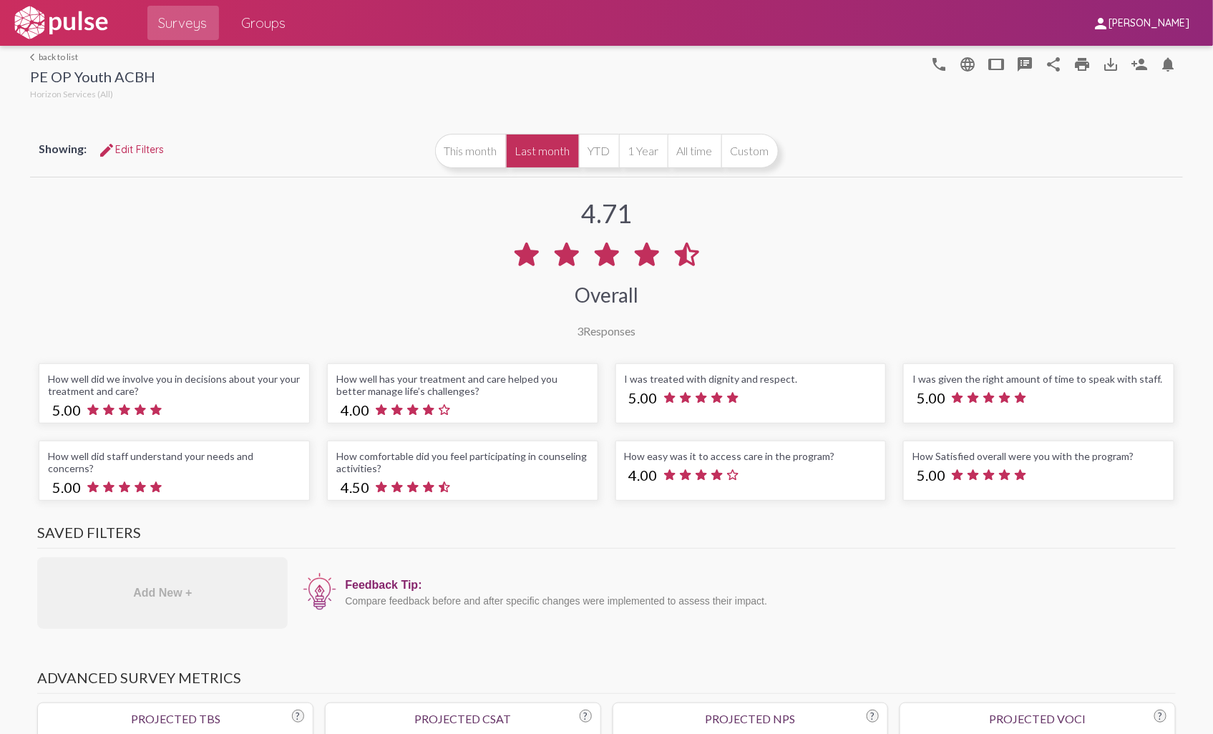
click at [50, 54] on link "arrow_back_ios back to list" at bounding box center [92, 57] width 125 height 11
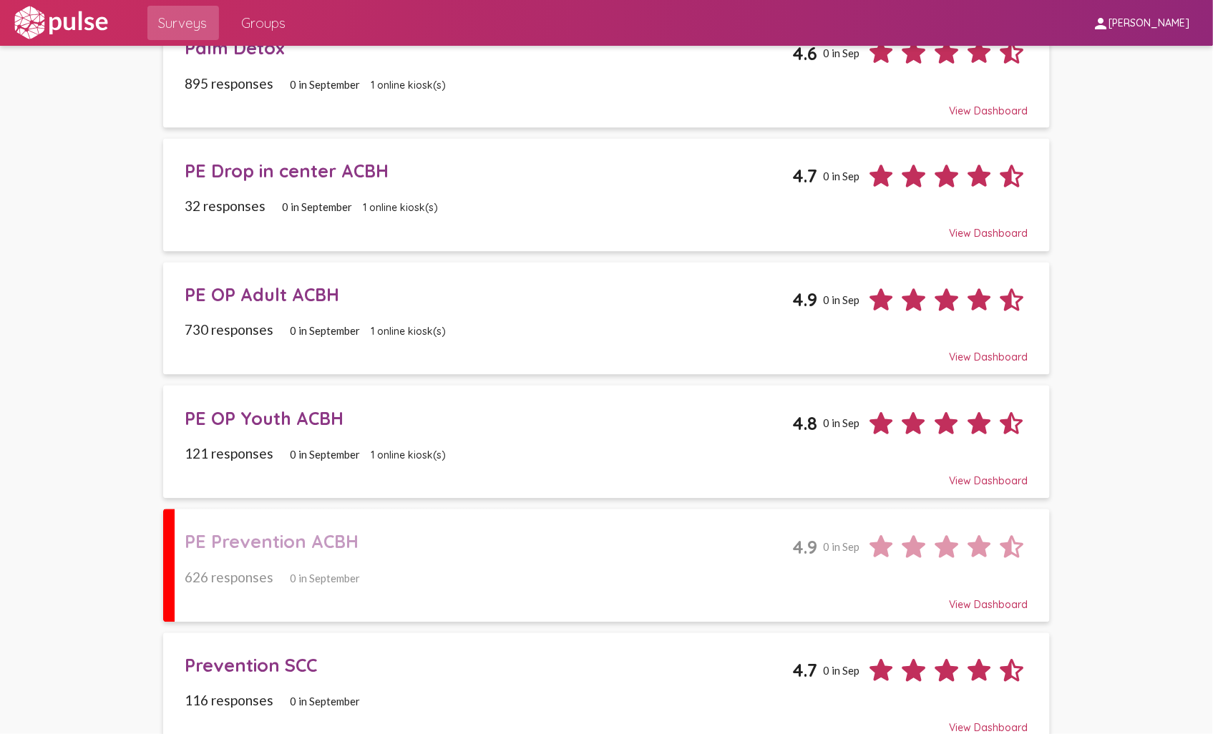
scroll to position [1026, 0]
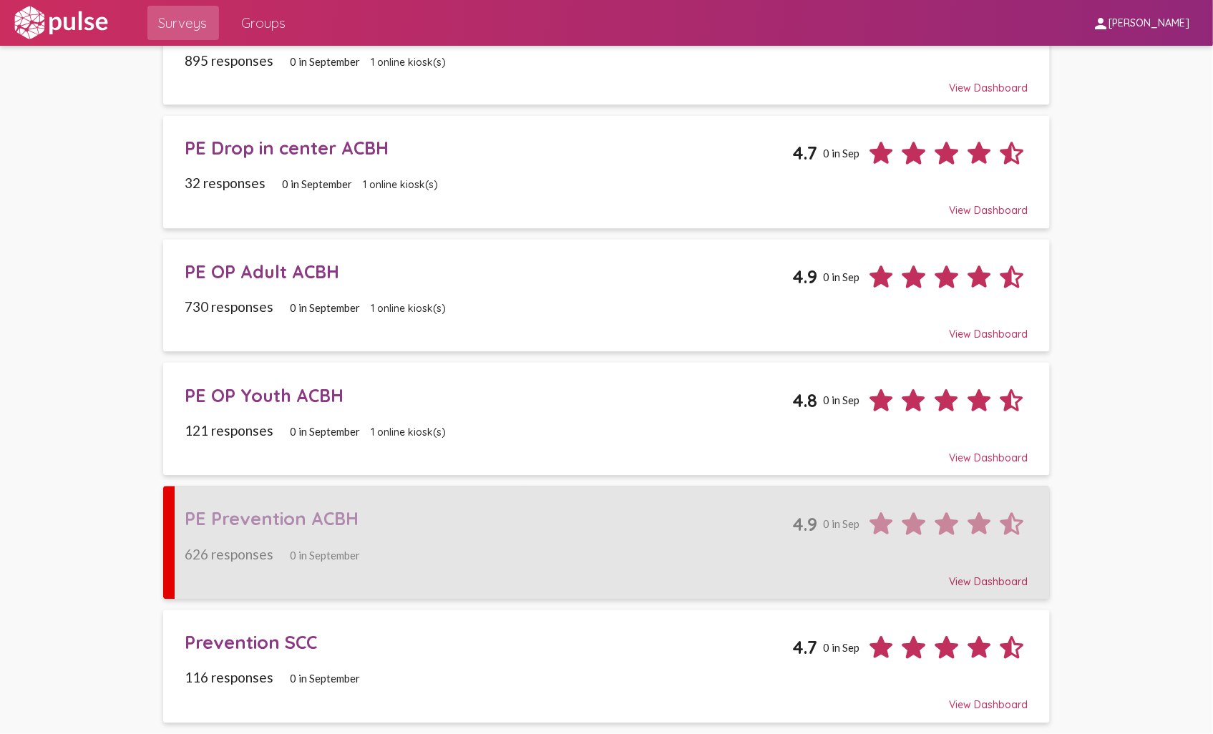
click at [276, 525] on div "PE Prevention ACBH" at bounding box center [489, 519] width 608 height 22
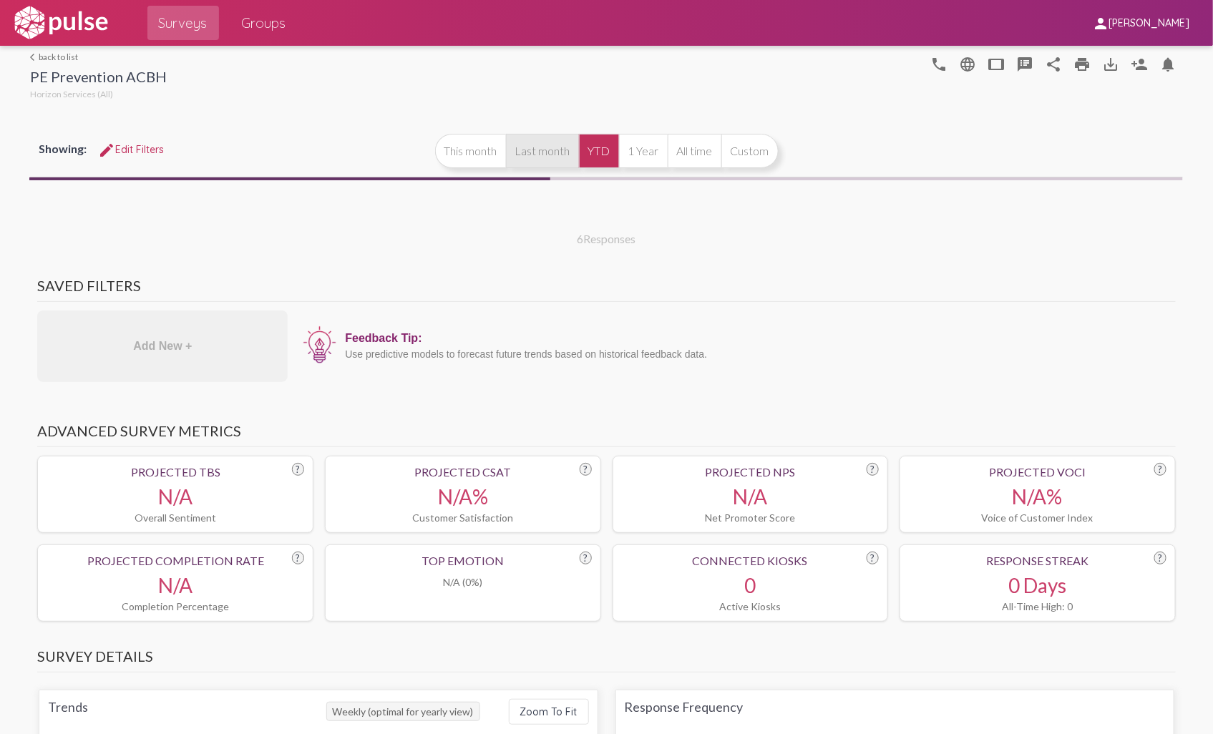
click at [549, 155] on button "Last month" at bounding box center [542, 151] width 73 height 34
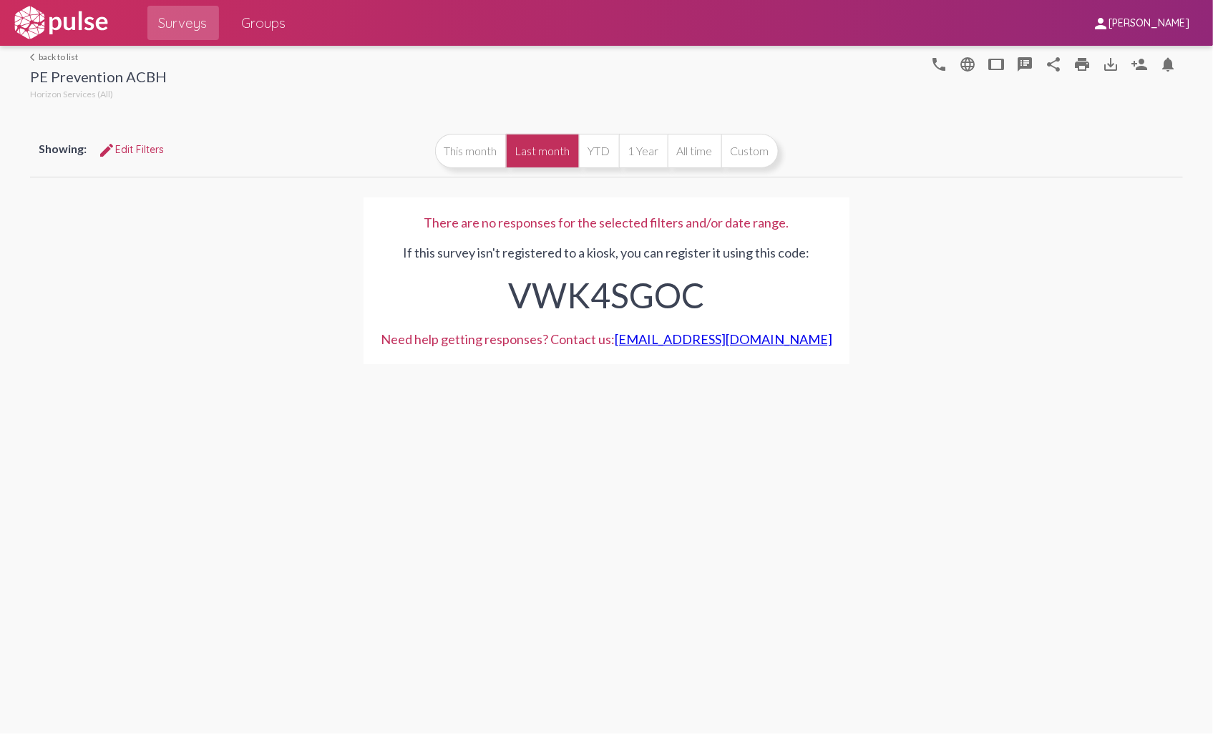
click at [54, 60] on link "arrow_back_ios back to list" at bounding box center [98, 57] width 137 height 11
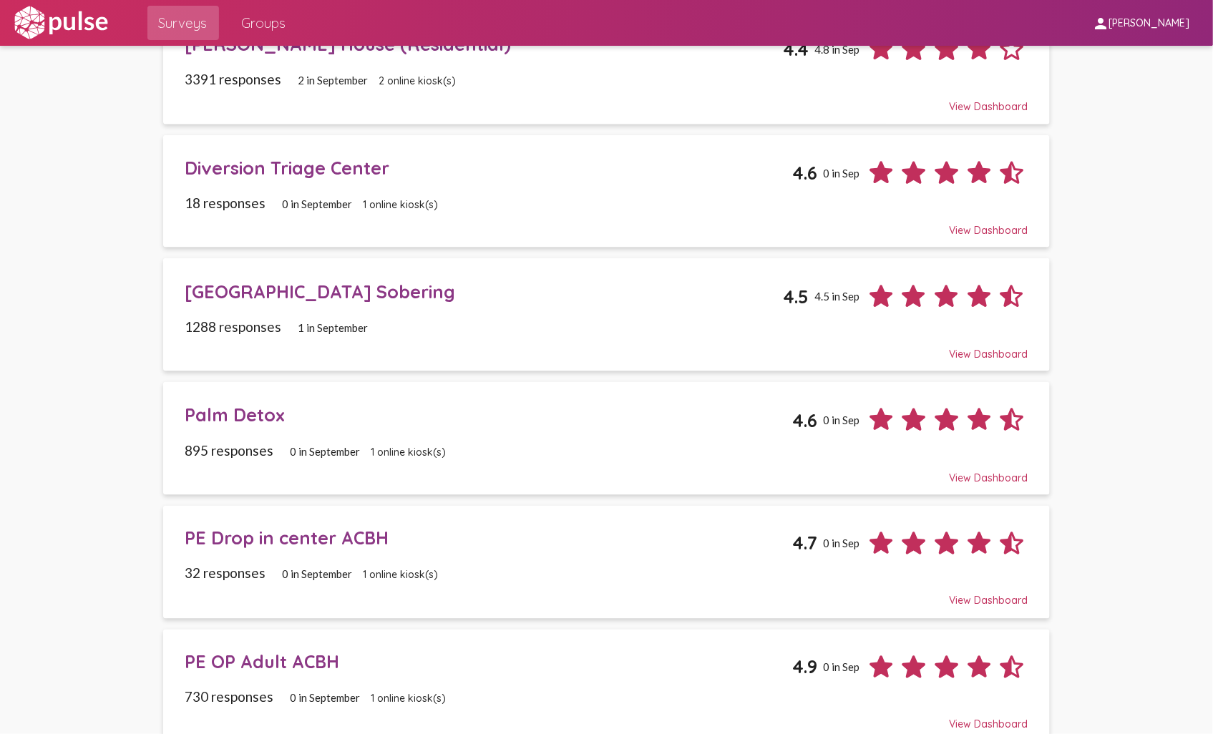
scroll to position [1026, 0]
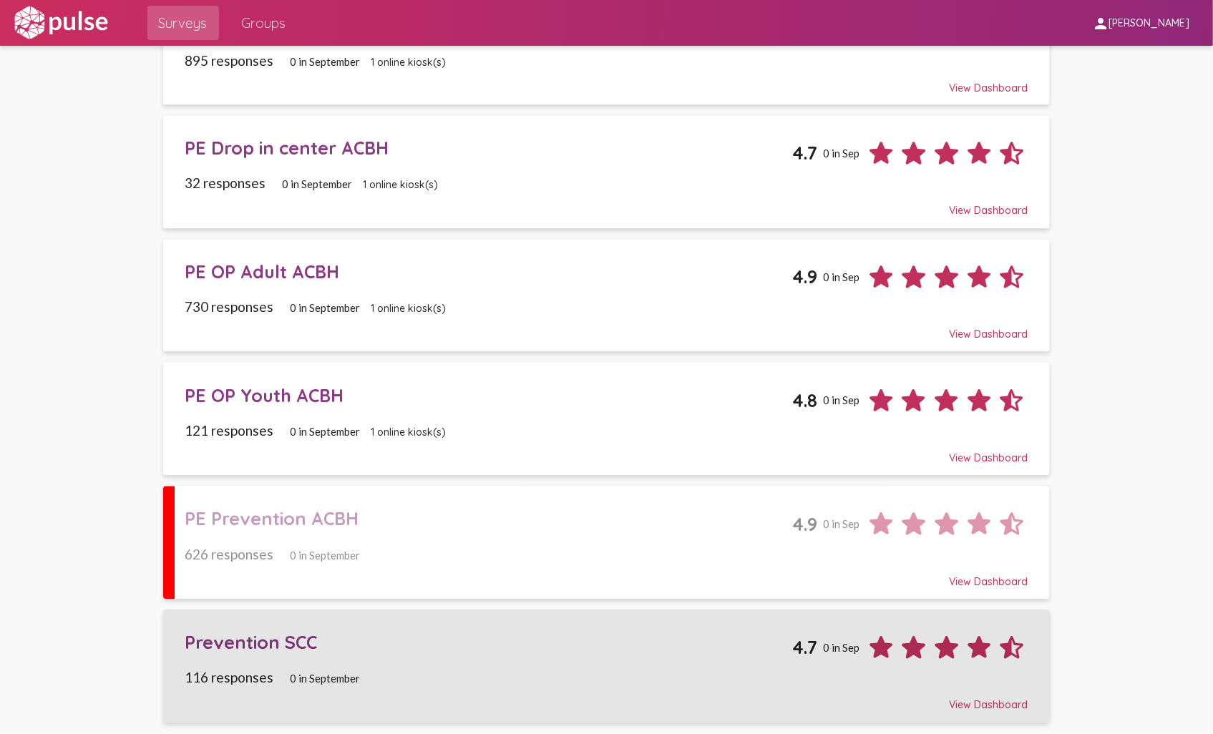
click at [237, 644] on div "Prevention SCC" at bounding box center [489, 643] width 608 height 22
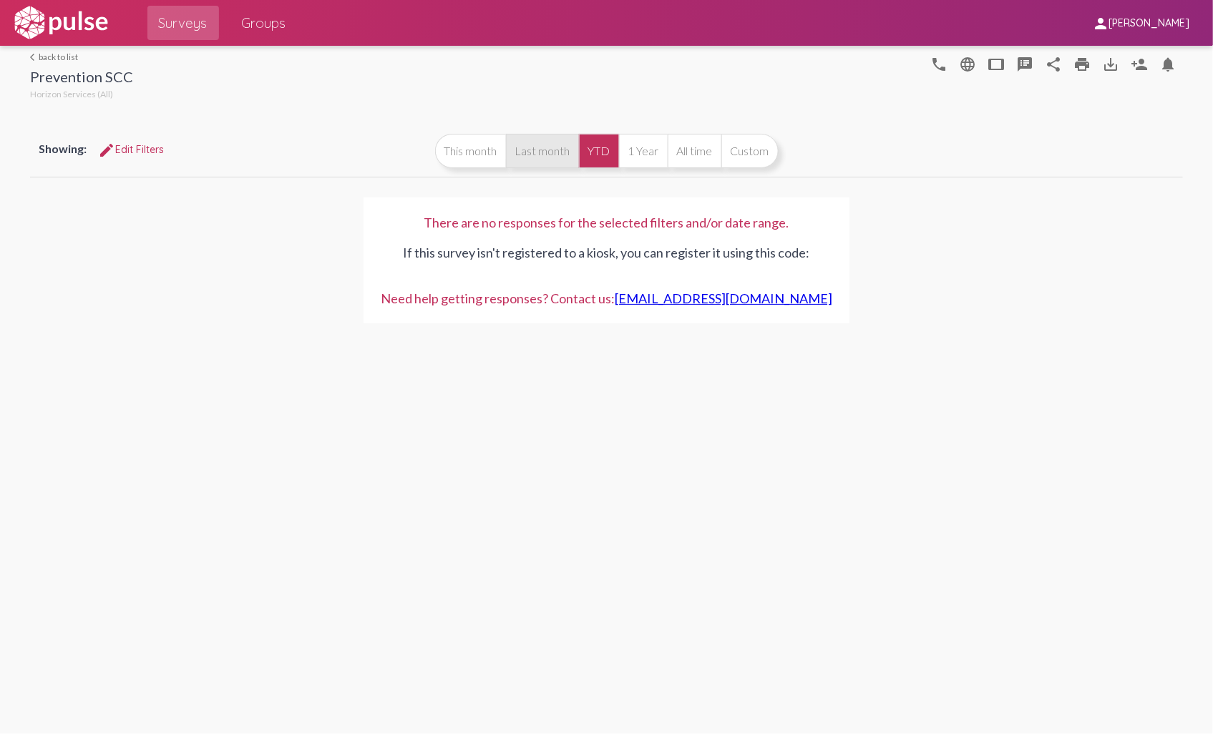
click at [540, 145] on button "Last month" at bounding box center [542, 151] width 73 height 34
click at [30, 54] on mat-icon "arrow_back_ios" at bounding box center [34, 57] width 9 height 9
